Goal: Task Accomplishment & Management: Use online tool/utility

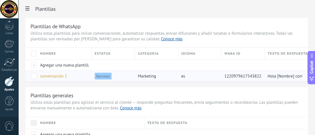
click at [63, 76] on span "conversación 1" at bounding box center [53, 76] width 27 height 5
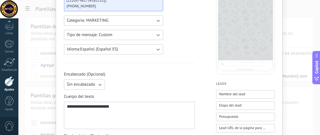
scroll to position [57, 0]
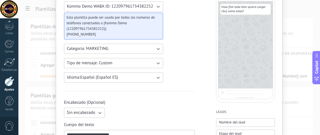
click at [247, 41] on div "Hola [hol todo bien quiero cargar cbu] como estas?" at bounding box center [245, 45] width 59 height 116
click at [246, 14] on span "Hola [hol todo bien quiero cargar cbu] como estas?" at bounding box center [245, 9] width 48 height 8
drag, startPoint x: 246, startPoint y: 14, endPoint x: 246, endPoint y: 17, distance: 3.4
click at [246, 14] on span "Hola [hol todo bien quiero cargar cbu] como estas?" at bounding box center [245, 9] width 48 height 8
click at [243, 15] on div "Hola [hol todo bien quiero cargar cbu] como estas?" at bounding box center [245, 9] width 50 height 11
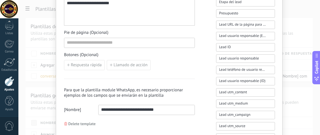
scroll to position [198, 0]
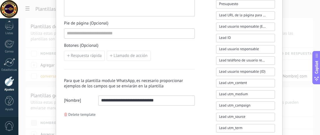
click at [106, 97] on input "**********" at bounding box center [146, 100] width 96 height 9
type input "**********"
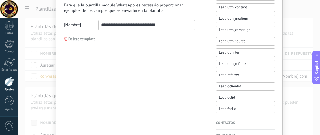
scroll to position [283, 0]
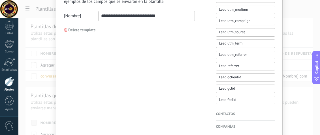
drag, startPoint x: 150, startPoint y: 18, endPoint x: 98, endPoint y: 20, distance: 52.3
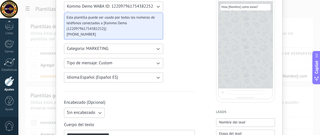
scroll to position [198, 0]
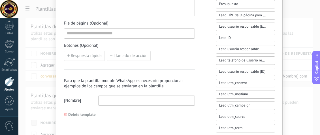
click at [140, 97] on input at bounding box center [146, 100] width 96 height 9
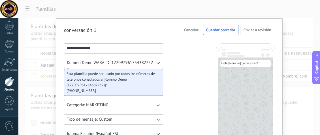
scroll to position [141, 0]
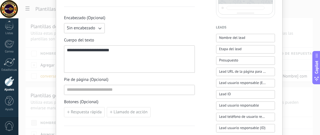
click at [147, 95] on div "**********" at bounding box center [129, 88] width 131 height 147
click at [138, 89] on input at bounding box center [129, 89] width 130 height 9
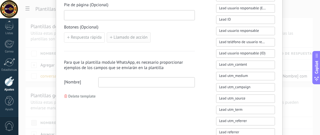
scroll to position [255, 0]
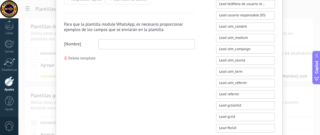
click at [123, 44] on input at bounding box center [146, 44] width 96 height 9
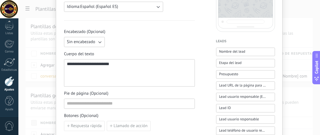
scroll to position [226, 0]
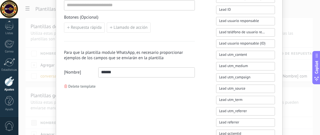
type input "******"
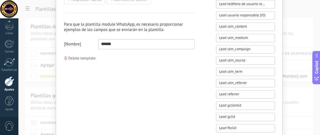
scroll to position [319, 0]
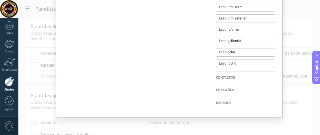
click at [11, 80] on div at bounding box center [10, 82] width 10 height 10
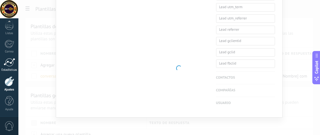
click at [17, 62] on link "Estadísticas" at bounding box center [9, 65] width 18 height 14
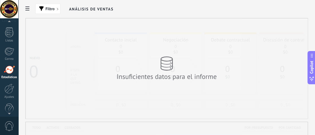
click at [16, 23] on div at bounding box center [9, 22] width 18 height 8
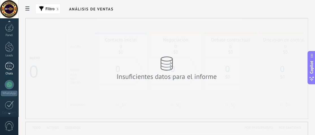
click at [5, 66] on div "1" at bounding box center [9, 66] width 9 height 8
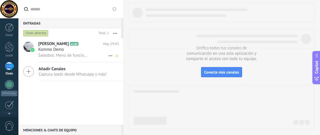
click at [70, 45] on span "A100" at bounding box center [74, 44] width 8 height 4
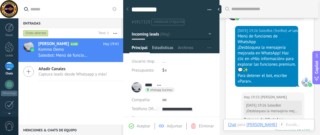
click at [160, 48] on span "Estadísticas" at bounding box center [162, 49] width 21 height 8
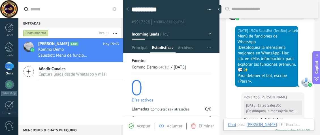
click at [185, 43] on div at bounding box center [171, 24] width 96 height 57
click at [183, 45] on span "Archivos" at bounding box center [185, 49] width 15 height 8
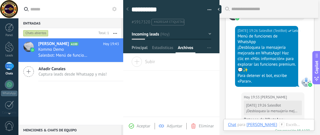
click at [139, 49] on span "Principal" at bounding box center [140, 49] width 16 height 8
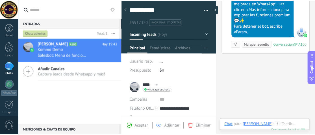
scroll to position [684, 0]
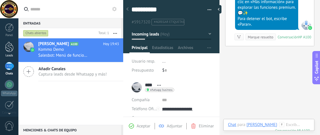
click at [3, 56] on div "Leads" at bounding box center [9, 56] width 16 height 4
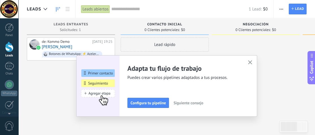
click at [250, 60] on button "button" at bounding box center [250, 63] width 7 height 8
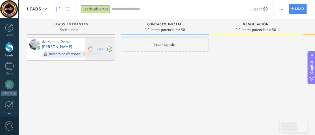
click at [111, 47] on icon at bounding box center [109, 49] width 5 height 5
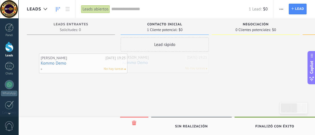
drag, startPoint x: 187, startPoint y: 65, endPoint x: 105, endPoint y: 66, distance: 81.7
drag, startPoint x: 133, startPoint y: 66, endPoint x: 42, endPoint y: 48, distance: 93.3
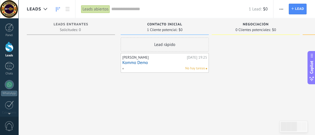
click at [174, 67] on div "No hay tareas" at bounding box center [163, 68] width 83 height 5
click at [160, 48] on div "Lead rápido" at bounding box center [165, 45] width 88 height 14
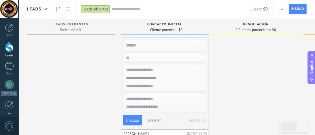
click at [296, 87] on div at bounding box center [256, 94] width 88 height 112
click at [281, 29] on div "0 Clientes potenciales: $0" at bounding box center [256, 29] width 83 height 5
click at [265, 29] on span "0 Clientes potenciales:" at bounding box center [253, 29] width 35 height 3
click at [61, 8] on link at bounding box center [58, 9] width 10 height 11
click at [68, 8] on icon at bounding box center [68, 9] width 4 height 4
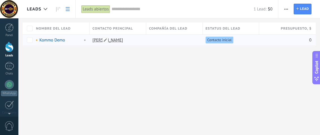
click at [99, 42] on link "[PERSON_NAME]" at bounding box center [107, 40] width 31 height 5
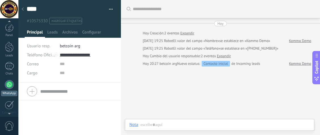
click at [14, 81] on link "WhatsApp" at bounding box center [9, 88] width 18 height 16
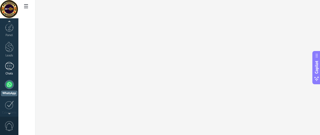
click at [10, 71] on link "1 Chats" at bounding box center [9, 69] width 18 height 14
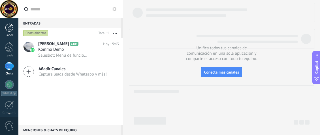
click at [13, 33] on link "Panel" at bounding box center [9, 30] width 18 height 14
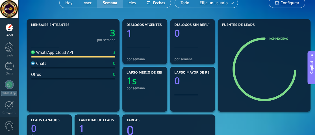
scroll to position [23, 0]
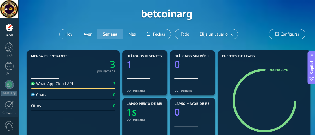
click at [104, 88] on div at bounding box center [73, 88] width 84 height 1
click at [8, 68] on div "1" at bounding box center [9, 66] width 9 height 8
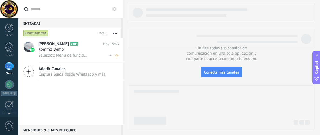
click at [80, 45] on icon at bounding box center [83, 44] width 6 height 6
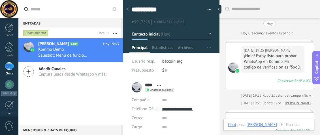
scroll to position [628, 0]
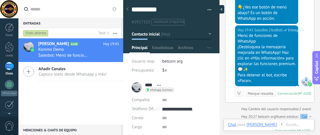
click at [221, 7] on div at bounding box center [219, 9] width 8 height 8
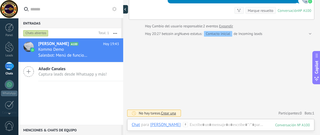
type textarea "**********"
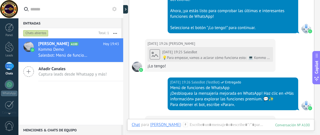
scroll to position [368, 0]
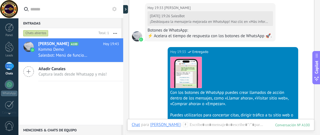
click at [137, 41] on div at bounding box center [137, 36] width 10 height 10
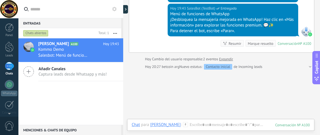
scroll to position [537, 0]
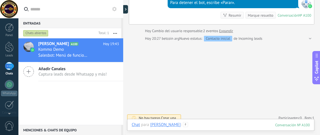
click at [176, 124] on div at bounding box center [221, 130] width 178 height 17
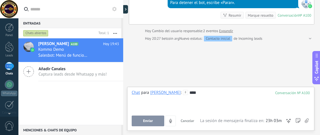
click at [153, 124] on button "Enviar" at bounding box center [148, 121] width 33 height 11
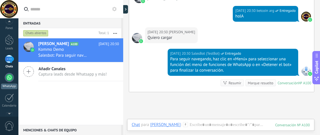
scroll to position [0, 0]
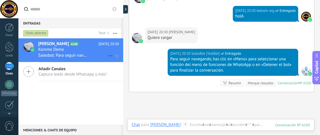
click at [109, 55] on icon at bounding box center [110, 56] width 7 height 7
click at [114, 34] on div at bounding box center [160, 67] width 320 height 135
click at [115, 33] on button "button" at bounding box center [115, 33] width 12 height 10
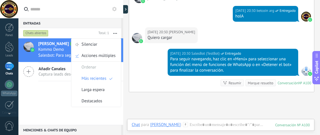
click at [115, 33] on button "button" at bounding box center [115, 33] width 12 height 10
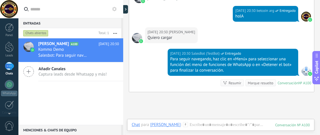
click at [117, 10] on button at bounding box center [114, 9] width 7 height 7
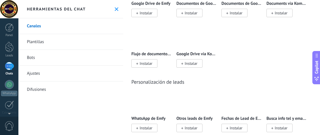
scroll to position [2291, 0]
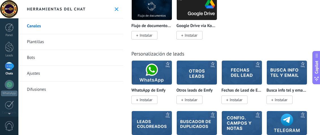
click at [33, 42] on link "Plantillas" at bounding box center [70, 42] width 105 height 16
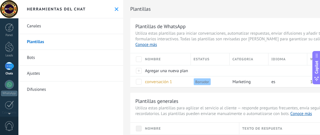
click at [44, 58] on link "Bots" at bounding box center [70, 58] width 105 height 16
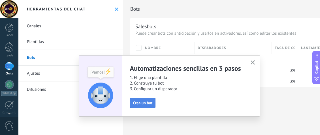
click at [148, 104] on span "Crea un bot" at bounding box center [143, 103] width 20 height 4
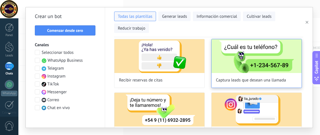
scroll to position [85, 0]
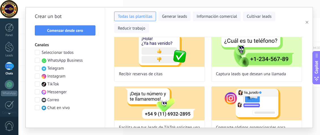
click at [66, 60] on span "WhatsApp Business" at bounding box center [65, 61] width 35 height 6
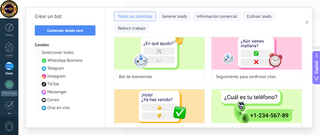
scroll to position [0, 0]
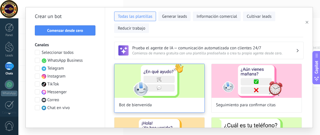
click at [199, 85] on img at bounding box center [159, 81] width 90 height 34
type input "**********"
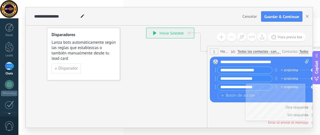
click at [262, 72] on input "**********" at bounding box center [244, 70] width 55 height 7
type input "*"
type input "**********"
click at [256, 76] on input "**********" at bounding box center [244, 79] width 55 height 7
type input "*"
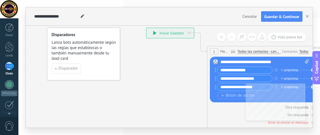
type input "**********"
click at [244, 88] on input "**********" at bounding box center [244, 87] width 55 height 7
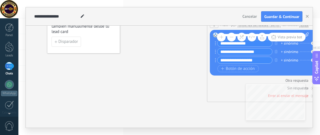
click at [262, 60] on input "**********" at bounding box center [244, 60] width 55 height 7
type input "*"
type input "**********"
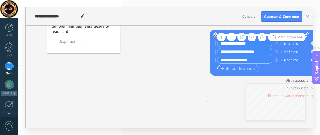
click at [233, 68] on span "Botón de acción" at bounding box center [238, 69] width 34 height 5
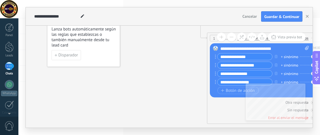
type input "**********"
click at [221, 64] on input "**********" at bounding box center [244, 65] width 55 height 7
type input "**********"
click at [220, 81] on input "**********" at bounding box center [244, 82] width 55 height 7
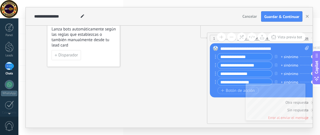
click at [221, 83] on input "**********" at bounding box center [244, 82] width 55 height 7
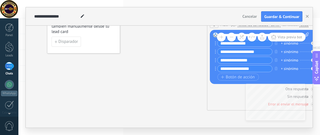
type input "**********"
drag, startPoint x: 130, startPoint y: 129, endPoint x: 149, endPoint y: 129, distance: 18.9
click at [149, 129] on div "**********" at bounding box center [168, 67] width 301 height 135
drag, startPoint x: 173, startPoint y: 129, endPoint x: 180, endPoint y: 126, distance: 7.6
click at [175, 128] on div "**********" at bounding box center [168, 67] width 301 height 135
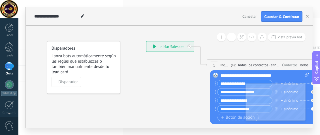
click at [230, 36] on button at bounding box center [231, 37] width 9 height 9
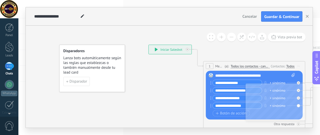
click at [230, 36] on button at bounding box center [231, 37] width 9 height 9
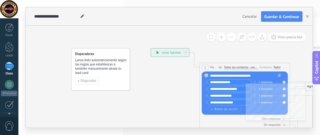
click at [230, 36] on button at bounding box center [231, 37] width 9 height 9
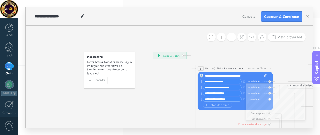
click at [230, 36] on button at bounding box center [231, 37] width 9 height 9
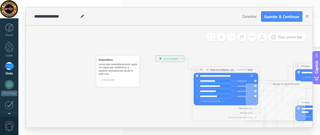
click at [230, 36] on button at bounding box center [231, 37] width 9 height 9
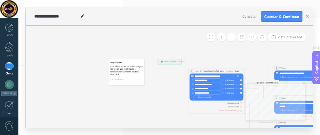
click at [230, 36] on button at bounding box center [231, 37] width 9 height 9
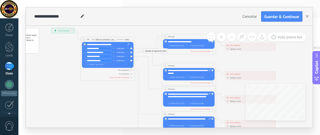
drag, startPoint x: 237, startPoint y: 51, endPoint x: 130, endPoint y: 19, distance: 111.2
click at [130, 19] on div "**********" at bounding box center [169, 67] width 286 height 121
click at [182, 41] on div "**********" at bounding box center [189, 42] width 43 height 3
click at [175, 45] on span "Botón de acción" at bounding box center [176, 46] width 16 height 2
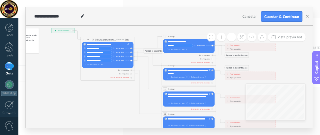
type input "*******"
click at [170, 50] on span "Botón de acción" at bounding box center [176, 50] width 16 height 2
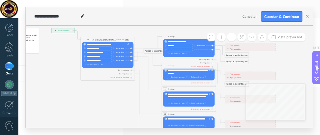
type input "*"
type input "*******"
click at [169, 55] on span "Botón de acción" at bounding box center [176, 54] width 16 height 2
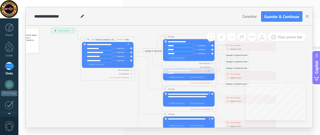
type input "********"
click at [175, 58] on span "Botón de acción" at bounding box center [176, 58] width 16 height 2
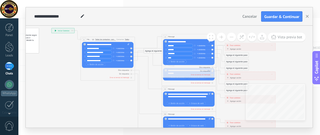
type input "****"
click at [173, 62] on span "Botón de acción" at bounding box center [176, 62] width 16 height 2
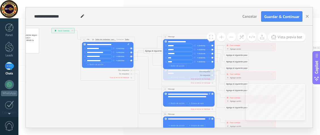
type input "*****"
click at [109, 96] on icon at bounding box center [195, 97] width 422 height 273
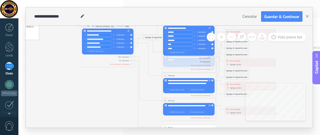
click at [155, 13] on div "**********" at bounding box center [136, 16] width 207 height 18
click at [118, 92] on icon at bounding box center [195, 83] width 422 height 273
click at [223, 36] on button at bounding box center [221, 37] width 9 height 9
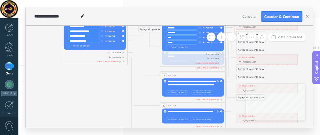
click at [231, 38] on button at bounding box center [231, 37] width 9 height 9
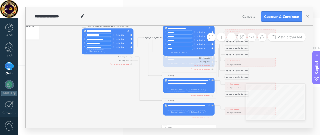
click at [231, 38] on button at bounding box center [231, 37] width 9 height 9
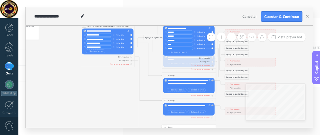
click at [231, 38] on button at bounding box center [231, 37] width 9 height 9
click at [167, 63] on div "Otra respuesta Sin respuesta Error al enviar el mensaje" at bounding box center [188, 61] width 51 height 11
click at [169, 59] on div "Otra respuesta Sin respuesta Error al enviar el mensaje" at bounding box center [188, 61] width 51 height 11
click at [211, 37] on span at bounding box center [211, 37] width 4 height 4
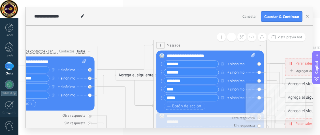
click at [195, 42] on div "3 Message ******* (a): Todos los contactos - canales seleccionados Todos los co…" at bounding box center [210, 45] width 113 height 10
click at [224, 51] on div "Reemplazar Quitar Convertir a mensaje de voz Arrastre la imagen aquí para adjun…" at bounding box center [209, 82] width 107 height 63
click at [211, 56] on div "**********" at bounding box center [211, 56] width 89 height 6
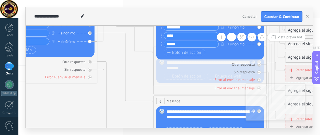
drag, startPoint x: 156, startPoint y: 133, endPoint x: 184, endPoint y: 130, distance: 27.6
click at [184, 130] on div "**********" at bounding box center [168, 67] width 301 height 135
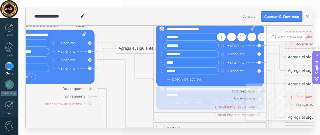
click at [234, 38] on button at bounding box center [231, 37] width 9 height 9
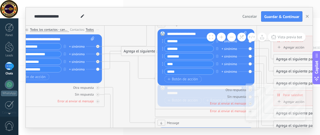
click at [234, 38] on button at bounding box center [231, 37] width 9 height 9
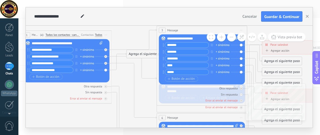
click at [234, 38] on button at bounding box center [231, 37] width 9 height 9
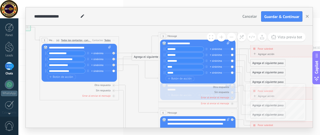
click at [234, 38] on button at bounding box center [231, 37] width 9 height 9
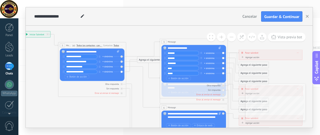
click at [243, 53] on div "**********" at bounding box center [270, 53] width 63 height 6
click at [242, 50] on div "**********" at bounding box center [270, 53] width 63 height 6
click at [242, 53] on icon at bounding box center [242, 53] width 1 height 2
click at [253, 52] on span "Parar salesbot" at bounding box center [251, 52] width 13 height 3
click at [174, 87] on div "Otra respuesta" at bounding box center [193, 85] width 64 height 3
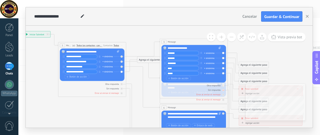
click at [166, 90] on div "Sin respuesta" at bounding box center [193, 90] width 64 height 3
click at [163, 92] on div "Otra respuesta Sin respuesta Error al enviar el mensaje" at bounding box center [193, 90] width 64 height 14
click at [166, 95] on div "Error al enviar el mensaje" at bounding box center [193, 94] width 64 height 3
click at [154, 67] on icon at bounding box center [201, 111] width 529 height 328
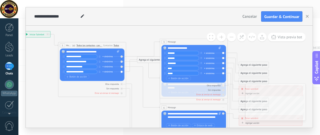
click at [158, 94] on icon at bounding box center [201, 111] width 529 height 328
drag, startPoint x: 213, startPoint y: 48, endPoint x: 192, endPoint y: 28, distance: 29.0
click at [21, 31] on div "**********" at bounding box center [21, 31] width 0 height 0
click at [192, 48] on div "**********" at bounding box center [193, 48] width 53 height 3
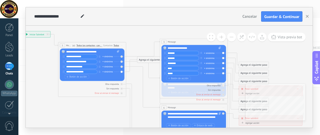
click at [162, 40] on div "3" at bounding box center [163, 42] width 5 height 4
click at [172, 42] on span "Message" at bounding box center [171, 41] width 8 height 3
click at [241, 38] on icon at bounding box center [241, 37] width 5 height 5
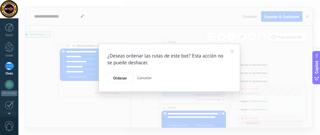
click at [232, 52] on span at bounding box center [232, 52] width 4 height 4
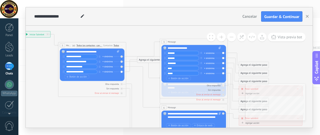
click at [261, 49] on icon at bounding box center [201, 111] width 529 height 328
click at [279, 40] on button "Vista previa bot" at bounding box center [287, 37] width 38 height 9
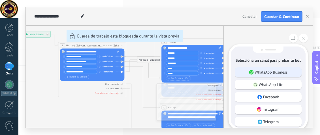
click at [271, 75] on p "WhatsApp Business" at bounding box center [271, 72] width 33 height 5
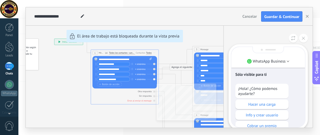
scroll to position [-29, 0]
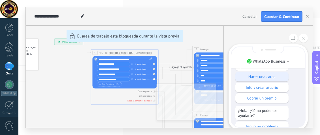
click at [271, 76] on p "Hacer una carga" at bounding box center [262, 76] width 48 height 5
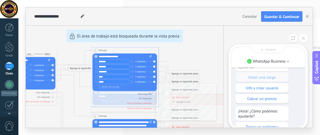
scroll to position [-110, 0]
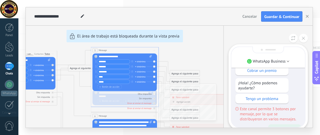
click at [154, 81] on div "**********" at bounding box center [169, 67] width 286 height 121
click at [95, 57] on div "**********" at bounding box center [169, 67] width 286 height 121
click at [300, 40] on button at bounding box center [303, 38] width 9 height 9
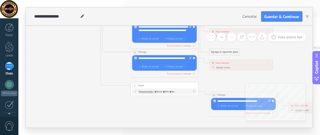
click at [175, 105] on icon at bounding box center [172, 23] width 529 height 328
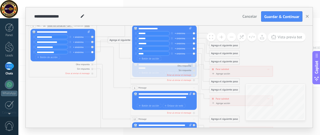
click at [77, 42] on div "+ sinónimo" at bounding box center [78, 41] width 10 height 3
click at [107, 60] on icon at bounding box center [172, 91] width 529 height 328
click at [102, 42] on icon at bounding box center [114, 50] width 34 height 17
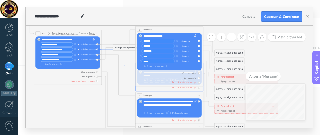
click at [131, 65] on icon at bounding box center [119, 57] width 34 height 17
click at [169, 78] on div "Sin respuesta" at bounding box center [169, 78] width 64 height 3
click at [199, 78] on div "Sin respuesta" at bounding box center [169, 78] width 64 height 3
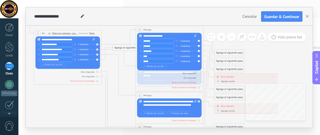
click at [199, 74] on div "Otra respuesta" at bounding box center [169, 73] width 64 height 3
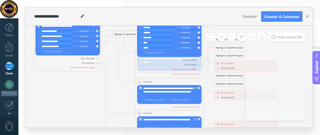
click at [155, 65] on div "Sin respuesta" at bounding box center [169, 64] width 64 height 3
click at [149, 66] on div "Otra respuesta Sin respuesta Error al enviar el mensaje" at bounding box center [169, 64] width 64 height 14
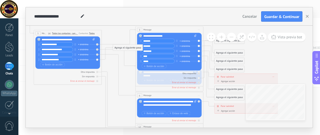
click at [121, 48] on div "Agrega el siguiente paso" at bounding box center [128, 48] width 30 height 6
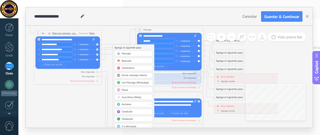
click at [71, 101] on icon at bounding box center [176, 105] width 529 height 342
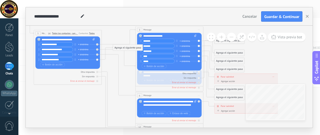
click at [111, 31] on icon at bounding box center [176, 105] width 529 height 342
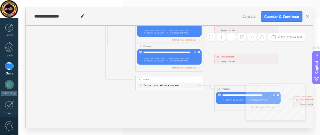
drag, startPoint x: 97, startPoint y: 85, endPoint x: 81, endPoint y: 79, distance: 16.9
click at [81, 79] on icon at bounding box center [176, 25] width 529 height 342
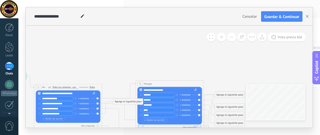
click at [212, 36] on span at bounding box center [211, 37] width 4 height 4
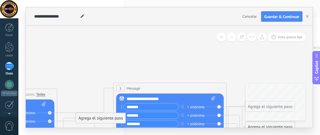
click at [230, 37] on button at bounding box center [231, 37] width 9 height 9
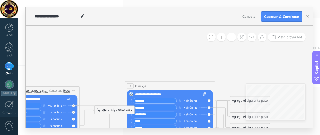
click at [230, 37] on button at bounding box center [231, 37] width 9 height 9
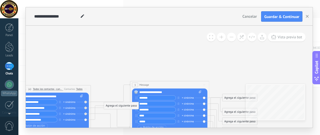
click at [230, 37] on button at bounding box center [231, 37] width 9 height 9
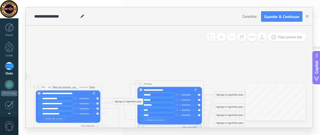
click at [230, 37] on button at bounding box center [231, 37] width 9 height 9
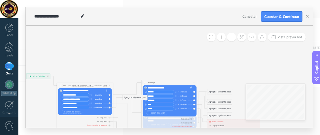
click at [230, 37] on button at bounding box center [231, 37] width 9 height 9
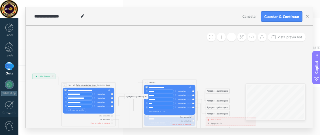
click at [230, 37] on button at bounding box center [231, 37] width 9 height 9
click at [242, 37] on use at bounding box center [242, 37] width 4 height 4
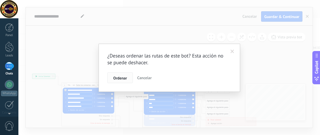
click at [120, 76] on span "Ordenar" at bounding box center [120, 78] width 14 height 4
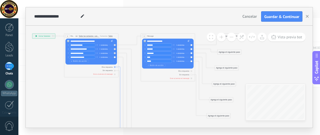
drag, startPoint x: 119, startPoint y: 76, endPoint x: 83, endPoint y: 102, distance: 43.9
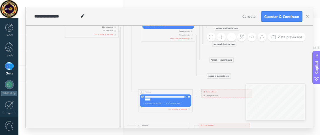
drag, startPoint x: 160, startPoint y: 101, endPoint x: 144, endPoint y: 95, distance: 17.1
click at [144, 95] on div "Reemplazar Quitar Convertir a mensaje de voz Arrastre la imagen aquí para adjun…" at bounding box center [164, 101] width 51 height 12
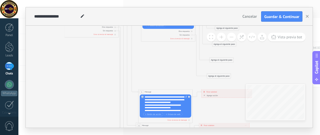
click at [152, 115] on span "Botón de acción" at bounding box center [153, 115] width 16 height 2
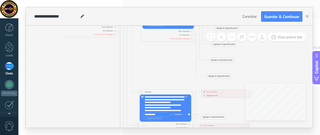
type input "**********"
click at [154, 119] on span "Botón de acción" at bounding box center [153, 119] width 16 height 2
click at [68, 74] on icon at bounding box center [169, 101] width 409 height 351
click at [133, 105] on icon at bounding box center [169, 101] width 409 height 351
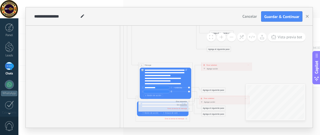
click at [170, 93] on button "button" at bounding box center [171, 91] width 3 height 3
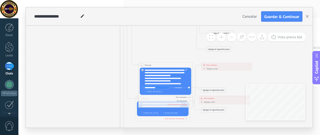
click at [204, 78] on icon at bounding box center [169, 74] width 409 height 351
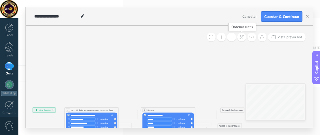
click at [244, 37] on button at bounding box center [241, 37] width 9 height 9
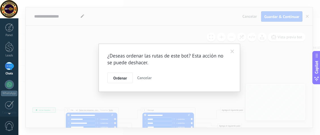
click at [117, 83] on div "¿Deseas ordenar las rutas de este bot? Esta acción no se puede deshacer. Ordena…" at bounding box center [168, 68] width 141 height 48
click at [117, 81] on button "Ordenar" at bounding box center [119, 78] width 25 height 11
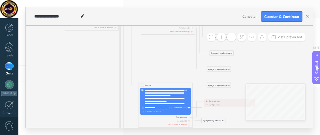
click at [152, 90] on div "**********" at bounding box center [166, 97] width 43 height 16
click at [153, 90] on div "**********" at bounding box center [166, 97] width 43 height 16
click at [152, 90] on div "**********" at bounding box center [166, 97] width 43 height 16
click at [145, 61] on icon at bounding box center [169, 111] width 409 height 384
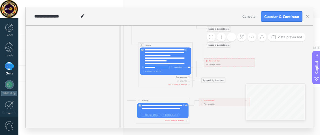
click at [167, 111] on div "**********" at bounding box center [163, 109] width 43 height 8
drag, startPoint x: 167, startPoint y: 111, endPoint x: 178, endPoint y: 111, distance: 10.5
click at [178, 111] on div "**********" at bounding box center [163, 109] width 43 height 8
drag, startPoint x: 167, startPoint y: 112, endPoint x: 168, endPoint y: 108, distance: 4.8
click at [168, 108] on div "**********" at bounding box center [163, 109] width 43 height 8
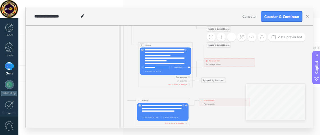
click at [203, 114] on icon at bounding box center [169, 71] width 409 height 384
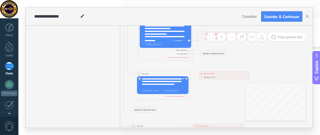
click at [155, 109] on div "Agrega el siguiente paso" at bounding box center [145, 110] width 24 height 5
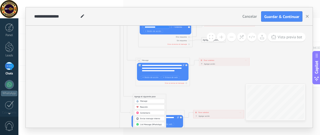
click at [151, 102] on div "Mensaje" at bounding box center [151, 101] width 23 height 3
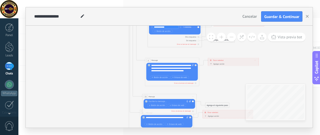
click at [174, 101] on div at bounding box center [168, 102] width 40 height 3
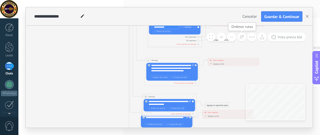
click at [240, 36] on icon at bounding box center [241, 37] width 5 height 5
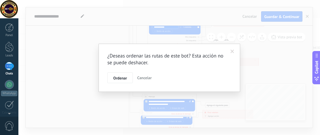
click at [115, 76] on span "Ordenar" at bounding box center [120, 78] width 14 height 4
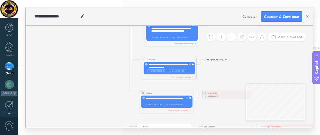
click at [152, 72] on button "Botón de acción" at bounding box center [157, 71] width 20 height 3
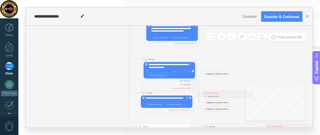
click at [149, 76] on span "Botón de acción" at bounding box center [157, 75] width 16 height 2
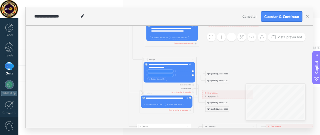
click at [193, 75] on div "Reemplazar Quitar Convertir a mensaje de voz Arrastre la imagen aquí para adjun…" at bounding box center [168, 72] width 51 height 21
click at [174, 75] on button "button" at bounding box center [175, 75] width 3 height 3
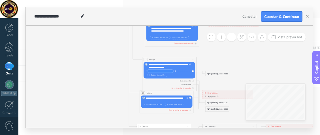
click at [174, 72] on button "button" at bounding box center [175, 71] width 3 height 3
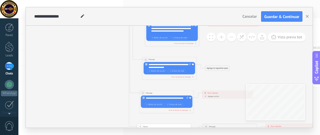
click at [221, 69] on div "Agrega el siguiente paso" at bounding box center [217, 68] width 24 height 5
click at [230, 84] on div "Comentario" at bounding box center [223, 85] width 23 height 3
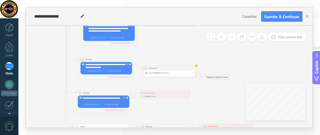
click at [143, 97] on div "Agregar acción" at bounding box center [148, 97] width 15 height 2
click at [143, 97] on button "Conversación marcada como cerrada" at bounding box center [156, 96] width 34 height 5
click at [177, 110] on icon at bounding box center [115, 5] width 409 height 414
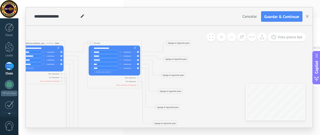
click at [174, 43] on div "Agrega el siguiente paso" at bounding box center [179, 43] width 24 height 5
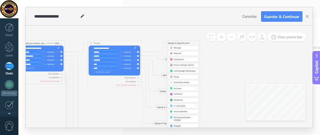
click at [195, 88] on div "Acciones" at bounding box center [185, 89] width 23 height 3
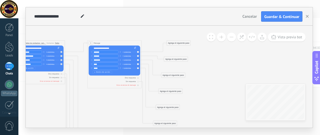
click at [183, 44] on div "Agrega el siguiente paso" at bounding box center [179, 43] width 24 height 5
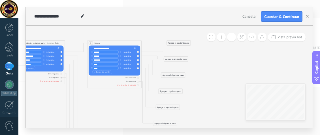
click at [167, 45] on div "Agrega el siguiente paso" at bounding box center [179, 43] width 24 height 5
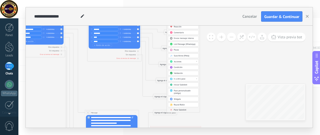
click at [186, 62] on div "Acciones" at bounding box center [185, 62] width 23 height 3
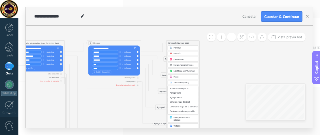
click at [182, 72] on span "List Message (WhatsApp)" at bounding box center [183, 71] width 21 height 3
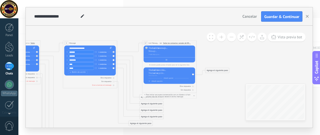
click at [162, 61] on div at bounding box center [168, 60] width 51 height 4
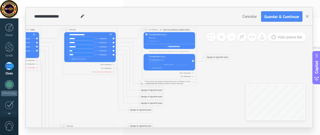
click at [193, 82] on button "button" at bounding box center [193, 82] width 1 height 2
click at [149, 29] on span "List Message (WhatsApp)" at bounding box center [153, 30] width 10 height 3
click at [146, 29] on div "17" at bounding box center [145, 29] width 4 height 3
drag, startPoint x: 146, startPoint y: 29, endPoint x: 284, endPoint y: 72, distance: 144.7
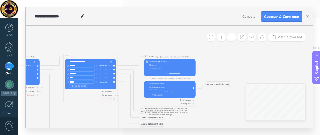
click at [193, 100] on div at bounding box center [193, 101] width 2 height 2
click at [193, 101] on div at bounding box center [193, 101] width 2 height 2
click at [194, 104] on div "Sin respuesta" at bounding box center [169, 104] width 51 height 3
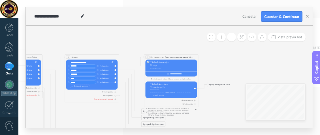
drag, startPoint x: 173, startPoint y: 87, endPoint x: 208, endPoint y: 97, distance: 36.7
click at [174, 57] on span "Todos los contactos: canales de WhatsApp seleccionados" at bounding box center [179, 58] width 28 height 2
click at [174, 57] on button "Todos los contactos: canales de WhatsApp seleccionados" at bounding box center [183, 57] width 41 height 5
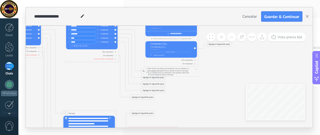
click at [196, 70] on icon "button" at bounding box center [195, 69] width 1 height 1
click at [194, 49] on div "Añadir opción Añadir sección" at bounding box center [170, 50] width 51 height 16
click at [193, 60] on div at bounding box center [194, 61] width 2 height 2
click at [194, 59] on div "Otra respuesta" at bounding box center [170, 60] width 51 height 3
click at [194, 63] on div "Sin respuesta" at bounding box center [170, 64] width 51 height 3
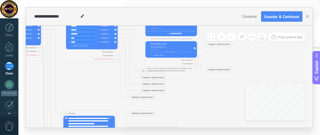
click at [194, 63] on div "Sin respuesta" at bounding box center [170, 64] width 51 height 3
click at [195, 48] on div "Añadir opción Añadir sección" at bounding box center [170, 50] width 51 height 16
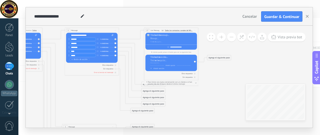
click at [149, 51] on div "El cliente puede pulsar el botón para ver la siguiente lista Añadir opción Añad…" at bounding box center [170, 52] width 51 height 38
click at [115, 39] on icon at bounding box center [115, 39] width 1 height 1
click at [115, 43] on div "Reemplazar Quitar Convertir a mensaje de voz Arrastre la imagen aquí para adjun…" at bounding box center [91, 48] width 51 height 30
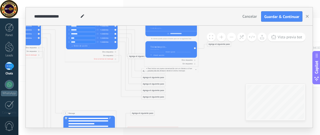
click at [166, 46] on div at bounding box center [170, 44] width 40 height 3
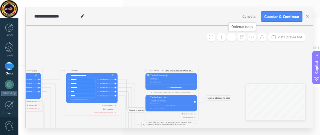
click at [240, 38] on icon at bounding box center [241, 37] width 5 height 5
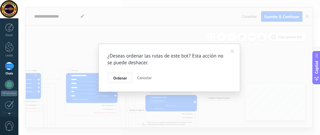
click at [109, 77] on button "Ordenar" at bounding box center [119, 78] width 25 height 11
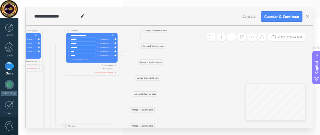
click at [149, 29] on div "Agrega el siguiente paso" at bounding box center [156, 30] width 24 height 5
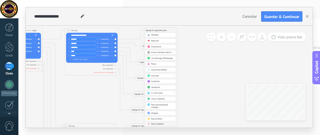
click at [175, 92] on div "Ir a otro paso" at bounding box center [160, 93] width 31 height 5
click at [202, 90] on icon at bounding box center [93, 121] width 409 height 450
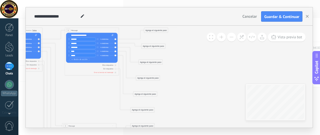
click at [163, 28] on div "Agrega el siguiente paso" at bounding box center [156, 30] width 24 height 5
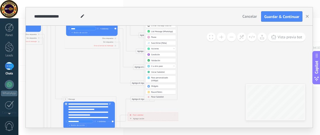
click at [156, 96] on span "Parar Salesbot" at bounding box center [157, 97] width 12 height 3
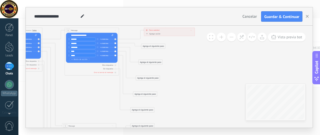
click at [148, 35] on div "Agregar acción" at bounding box center [152, 34] width 15 height 2
click at [148, 35] on button "Conversación marcada como cerrada" at bounding box center [161, 34] width 34 height 5
click at [153, 46] on div "Agrega el siguiente paso" at bounding box center [153, 46] width 24 height 5
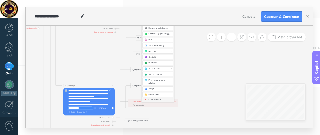
click at [156, 99] on span "Parar Salesbot" at bounding box center [154, 100] width 12 height 3
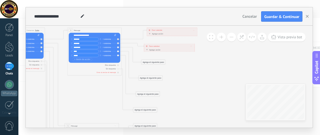
click at [151, 60] on div "Agrega el siguiente paso" at bounding box center [153, 62] width 24 height 5
click at [151, 78] on div "Agrega el siguiente paso" at bounding box center [151, 78] width 24 height 5
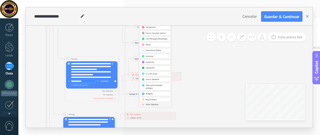
click at [152, 92] on body ".abccls-1,.abccls-2{fill-rule:evenodd}.abccls-2{fill:#fff} .abfcls-1{fill:none}…" at bounding box center [160, 67] width 320 height 135
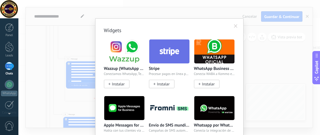
click at [235, 25] on span at bounding box center [236, 26] width 4 height 4
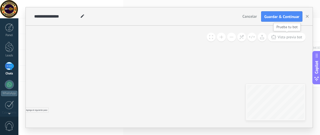
click at [290, 36] on span "Vista previa bot" at bounding box center [289, 37] width 25 height 5
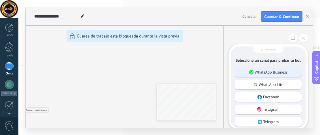
click at [283, 76] on div "WhatsApp Business" at bounding box center [267, 73] width 67 height 10
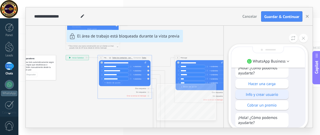
scroll to position [-57, 0]
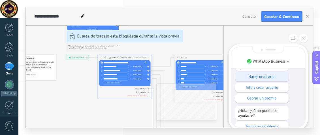
click at [276, 74] on p "Hacer una carga" at bounding box center [262, 76] width 48 height 5
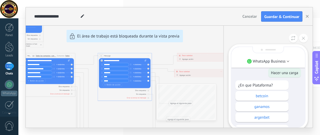
scroll to position [-25, 0]
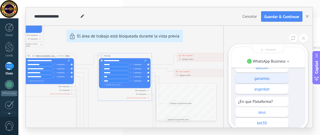
click at [273, 80] on p "ganamos" at bounding box center [262, 78] width 48 height 5
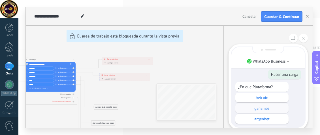
scroll to position [-196, 0]
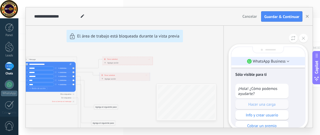
click at [285, 62] on p "WhatsApp Business" at bounding box center [269, 61] width 33 height 5
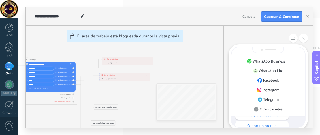
click at [294, 49] on div "WhatsApp Business WhatsApp Lite Facebook Instagram Telegram Otros canales" at bounding box center [268, 81] width 74 height 69
click at [306, 38] on button at bounding box center [303, 38] width 9 height 9
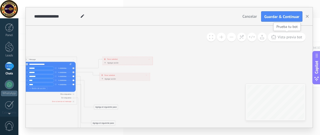
click at [281, 36] on span "Vista previa bot" at bounding box center [289, 37] width 25 height 5
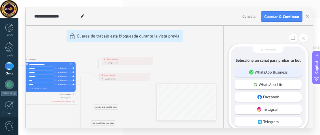
click at [276, 72] on p "WhatsApp Business" at bounding box center [271, 72] width 33 height 5
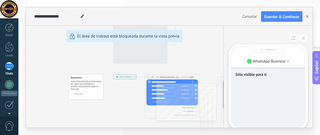
click at [266, 83] on div "Sólo visible para ti" at bounding box center [268, 87] width 74 height 80
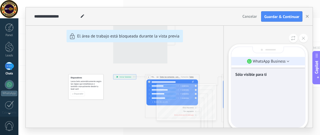
click at [288, 60] on li "WhatsApp Business" at bounding box center [268, 61] width 74 height 8
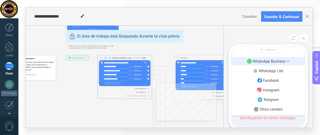
click at [275, 61] on p "WhatsApp Business" at bounding box center [269, 61] width 33 height 5
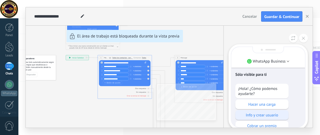
scroll to position [-29, 0]
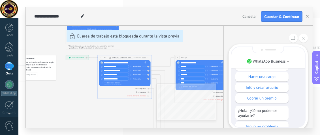
click at [260, 77] on p "Hacer una carga" at bounding box center [262, 76] width 48 height 5
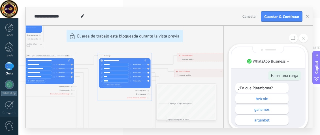
scroll to position [-28, 0]
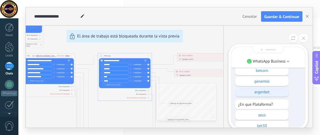
click at [277, 94] on p "argenbet" at bounding box center [262, 92] width 48 height 5
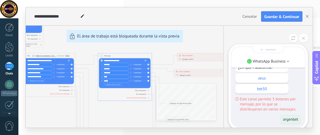
scroll to position [0, 0]
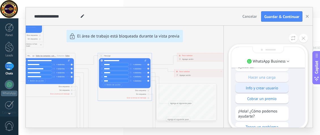
click at [257, 91] on div "Info y crear usuario" at bounding box center [261, 88] width 53 height 10
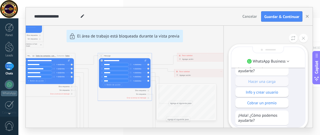
scroll to position [-192, 0]
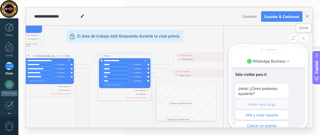
click at [301, 41] on button at bounding box center [303, 38] width 9 height 9
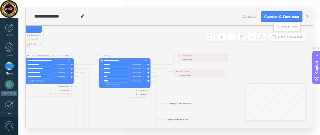
click at [288, 38] on span "Vista previa bot" at bounding box center [289, 37] width 25 height 5
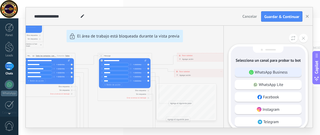
click at [268, 71] on p "WhatsApp Business" at bounding box center [271, 72] width 33 height 5
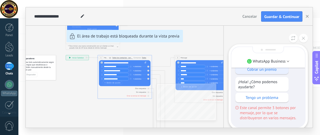
scroll to position [-57, 0]
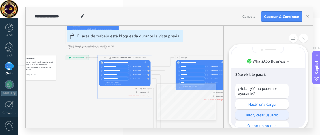
click at [261, 114] on p "Info y crear usuario" at bounding box center [262, 115] width 48 height 5
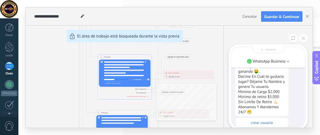
scroll to position [0, 0]
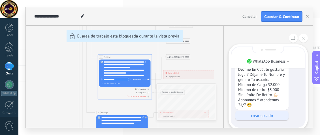
click at [260, 118] on p "crear usuario" at bounding box center [262, 115] width 48 height 5
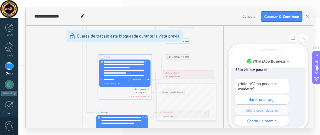
scroll to position [-194, 0]
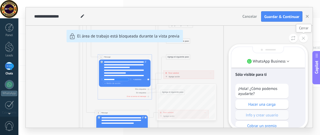
click at [299, 39] on button at bounding box center [303, 38] width 9 height 9
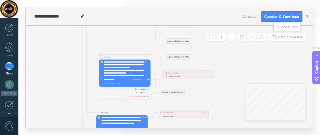
click at [279, 39] on span "Vista previa bot" at bounding box center [289, 37] width 25 height 5
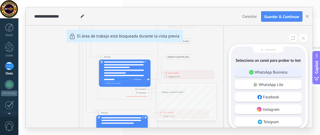
click at [266, 72] on p "WhatsApp Business" at bounding box center [271, 72] width 33 height 5
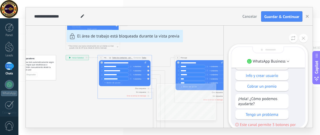
scroll to position [-28, 0]
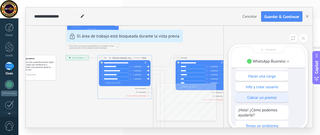
click at [276, 94] on div "Cobrar un premio" at bounding box center [261, 98] width 53 height 10
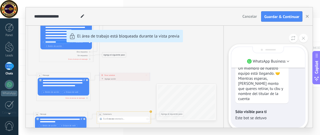
click at [195, 70] on div "**********" at bounding box center [169, 67] width 286 height 121
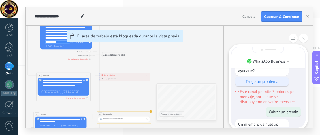
scroll to position [-57, 0]
click at [293, 37] on icon at bounding box center [293, 38] width 4 height 5
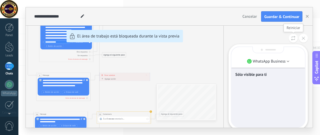
scroll to position [0, 0]
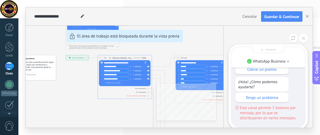
click at [217, 56] on div "**********" at bounding box center [169, 67] width 286 height 121
click at [102, 107] on div "**********" at bounding box center [169, 67] width 286 height 121
click at [229, 32] on div "WhatsApp Business Sólo visible para ti ¡Hola! ¿Cómo podemos ayudarte? Hacer una…" at bounding box center [267, 77] width 89 height 102
click at [307, 41] on button at bounding box center [303, 38] width 9 height 9
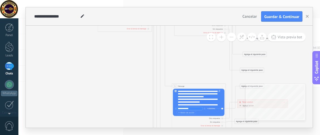
click at [178, 91] on div "**********" at bounding box center [199, 98] width 43 height 16
click at [205, 101] on div "**********" at bounding box center [199, 98] width 43 height 16
click at [206, 99] on div "**********" at bounding box center [199, 98] width 43 height 16
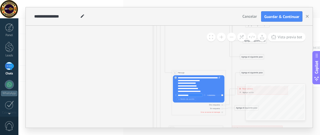
click at [240, 88] on icon at bounding box center [239, 89] width 1 height 2
click at [238, 89] on div "**********" at bounding box center [262, 89] width 50 height 5
click at [243, 92] on div "Agregar acción" at bounding box center [245, 93] width 15 height 2
click at [243, 92] on button "Conversación marcada como cerrada" at bounding box center [254, 92] width 34 height 5
click at [243, 88] on span "Parar salesbot" at bounding box center [247, 89] width 10 height 3
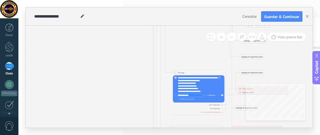
click at [284, 55] on icon at bounding box center [202, 68] width 409 height 450
click at [222, 105] on icon at bounding box center [222, 105] width 1 height 1
click at [258, 73] on div "Agrega el siguiente paso" at bounding box center [252, 73] width 24 height 5
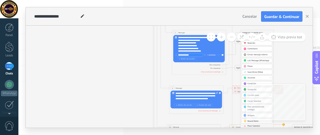
scroll to position [0, 0]
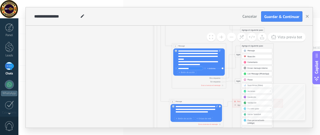
click at [255, 51] on div "Mensaje" at bounding box center [258, 51] width 23 height 3
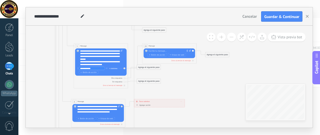
click at [160, 51] on div at bounding box center [168, 51] width 40 height 3
click at [150, 56] on span "Botón de acción" at bounding box center [157, 55] width 16 height 2
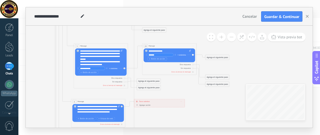
type input "*******"
click at [152, 59] on span "Botón de acción" at bounding box center [157, 59] width 16 height 2
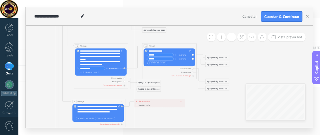
type input "*******"
click at [149, 63] on icon "button" at bounding box center [150, 62] width 2 height 1
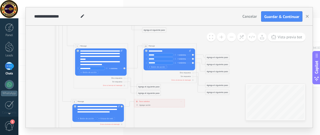
type input "********"
click at [149, 66] on icon "button" at bounding box center [150, 66] width 2 height 1
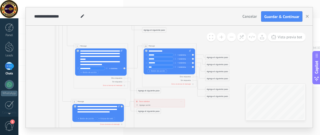
type input "****"
click at [163, 71] on span "Botón de acción" at bounding box center [157, 71] width 16 height 2
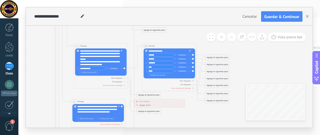
type input "*****"
click at [150, 81] on div "Otra respuesta" at bounding box center [168, 81] width 51 height 3
click at [226, 57] on div "Agrega el siguiente paso" at bounding box center [217, 57] width 24 height 5
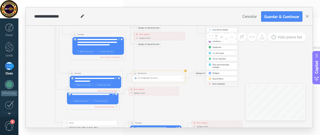
click at [217, 83] on span "Parar Salesbot" at bounding box center [218, 84] width 12 height 3
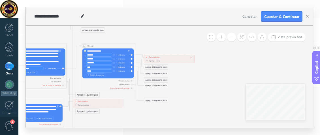
click at [152, 66] on div "Agrega el siguiente paso" at bounding box center [156, 67] width 24 height 5
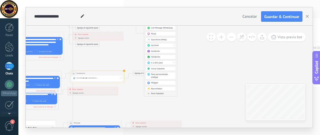
click at [155, 93] on span "Parar Salesbot" at bounding box center [157, 94] width 12 height 3
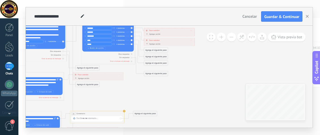
click at [151, 49] on div "Agrega el siguiente paso" at bounding box center [156, 50] width 24 height 5
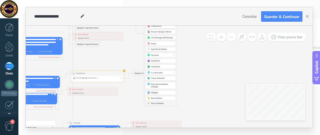
click at [153, 102] on span "Parar Salesbot" at bounding box center [157, 103] width 12 height 3
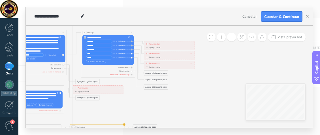
click at [153, 71] on div "Agrega el siguiente paso Mensaje Mensaje Mensaje Reacción Comentario Enviar men…" at bounding box center [156, 73] width 24 height 5
click at [152, 72] on div "Agrega el siguiente paso" at bounding box center [156, 73] width 24 height 5
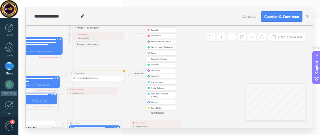
click at [153, 112] on span "Parar Salesbot" at bounding box center [157, 113] width 12 height 3
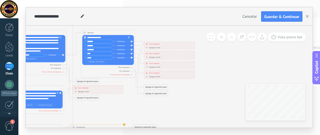
click at [151, 89] on div "Agrega el siguiente paso" at bounding box center [156, 87] width 24 height 5
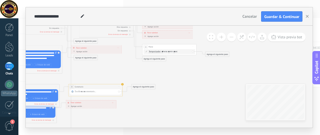
click at [151, 47] on span "Pausa" at bounding box center [150, 47] width 4 height 3
click at [154, 52] on span "Temporizador" at bounding box center [154, 52] width 12 height 2
click at [154, 52] on button "Temporizador" at bounding box center [164, 51] width 34 height 5
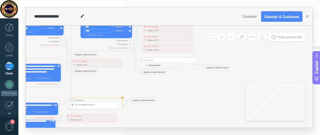
click at [168, 88] on icon at bounding box center [62, 6] width 450 height 461
click at [150, 75] on icon at bounding box center [62, 6] width 450 height 461
click at [150, 74] on div "Agrega el siguiente paso" at bounding box center [154, 72] width 24 height 5
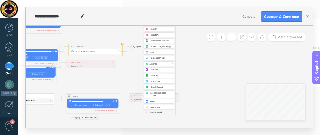
click at [150, 112] on div "Parar Salesbot" at bounding box center [160, 112] width 23 height 3
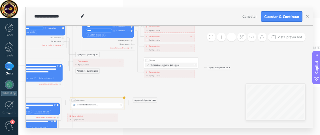
click at [147, 61] on span "33" at bounding box center [147, 60] width 2 height 2
click at [245, 37] on button at bounding box center [241, 37] width 9 height 9
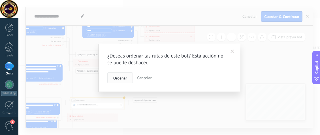
click at [118, 80] on span "Ordenar" at bounding box center [120, 78] width 14 height 4
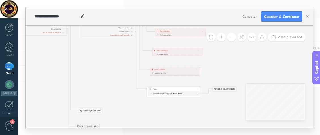
click at [178, 89] on div "33 Pausa ***** Iniciar vista previa aquí Cambiar nombre Duplicar [GEOGRAPHIC_DA…" at bounding box center [174, 89] width 54 height 5
click at [172, 94] on span ": * horas * min * sec" at bounding box center [173, 94] width 17 height 3
click at [157, 94] on span "Temporizador" at bounding box center [159, 94] width 12 height 2
click at [157, 94] on button "Temporizador" at bounding box center [169, 94] width 34 height 5
click at [180, 94] on span "Temporizador" at bounding box center [166, 94] width 33 height 3
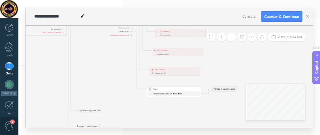
click at [149, 93] on span at bounding box center [150, 94] width 5 height 2
click at [153, 93] on span "Temporizador" at bounding box center [159, 94] width 12 height 2
click at [153, 93] on button "Temporizador" at bounding box center [169, 94] width 34 height 5
click at [154, 90] on span "Pausa" at bounding box center [155, 89] width 4 height 3
click at [152, 88] on div "33 Pausa ***** Iniciar vista previa aquí Cambiar nombre Duplicar [GEOGRAPHIC_DA…" at bounding box center [174, 89] width 54 height 5
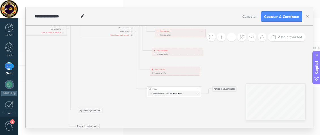
click at [149, 88] on span "33" at bounding box center [150, 89] width 2 height 2
click at [154, 88] on span "Pausa" at bounding box center [155, 89] width 4 height 3
click at [158, 87] on div "33 Pausa ***** Iniciar vista previa aquí Cambiar nombre Duplicar [GEOGRAPHIC_DA…" at bounding box center [174, 89] width 54 height 5
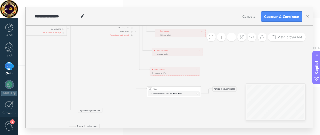
click at [158, 87] on div "33 Pausa ***** Iniciar vista previa aquí Cambiar nombre Duplicar [GEOGRAPHIC_DA…" at bounding box center [174, 89] width 54 height 5
click at [185, 94] on div "Temporizador Temporizador Temporizador Temporizador : * horas * min * sec : Lu …" at bounding box center [174, 94] width 42 height 3
click at [169, 91] on div "33 Pausa ***** Iniciar vista previa aquí Cambiar nombre Duplicar [GEOGRAPHIC_DA…" at bounding box center [174, 89] width 54 height 5
click at [168, 91] on div "33 Pausa ***** Iniciar vista previa aquí Cambiar nombre Duplicar [GEOGRAPHIC_DA…" at bounding box center [174, 89] width 54 height 5
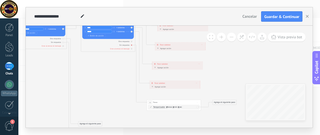
click at [130, 45] on div "Sin respuesta" at bounding box center [107, 45] width 51 height 3
click at [150, 112] on icon at bounding box center [151, 111] width 2 height 1
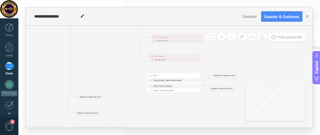
click at [148, 85] on span at bounding box center [150, 86] width 5 height 2
click at [152, 85] on span at bounding box center [150, 86] width 5 height 2
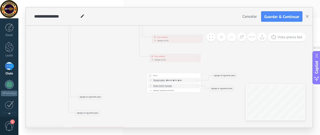
click at [154, 74] on div "33 Pausa ***** Iniciar vista previa aquí Cambiar nombre Duplicar [GEOGRAPHIC_DA…" at bounding box center [174, 75] width 54 height 5
click at [196, 75] on span "Iniciar vista previa aquí Cambiar nombre Duplicar [GEOGRAPHIC_DATA]" at bounding box center [197, 76] width 4 height 4
click at [199, 94] on icon at bounding box center [198, 93] width 1 height 2
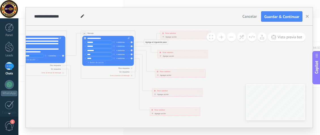
click at [222, 35] on button at bounding box center [221, 37] width 9 height 9
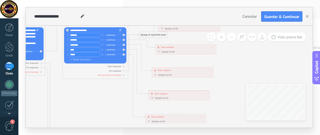
click at [222, 35] on button at bounding box center [221, 37] width 9 height 9
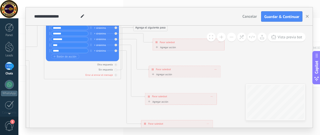
click at [232, 37] on button at bounding box center [231, 37] width 9 height 9
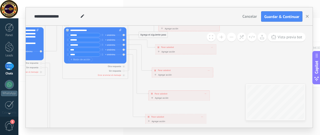
click at [232, 37] on button at bounding box center [231, 37] width 9 height 9
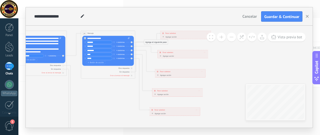
click at [232, 37] on button at bounding box center [231, 37] width 9 height 9
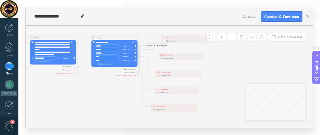
click at [232, 37] on button at bounding box center [231, 37] width 9 height 9
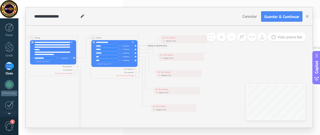
click at [232, 37] on button at bounding box center [231, 37] width 9 height 9
click at [232, 36] on button at bounding box center [231, 37] width 9 height 9
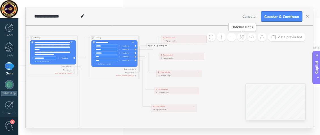
click at [241, 39] on icon at bounding box center [241, 37] width 5 height 5
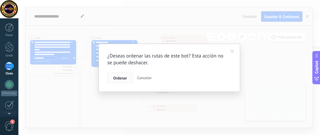
click at [121, 74] on button "Ordenar" at bounding box center [119, 78] width 25 height 11
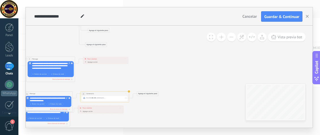
click at [155, 94] on div "Agrega el siguiente paso" at bounding box center [147, 94] width 21 height 4
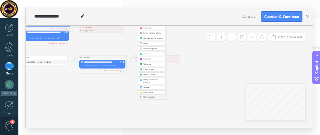
click at [142, 96] on span at bounding box center [140, 97] width 5 height 2
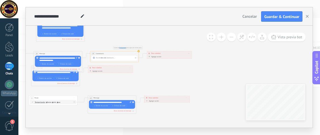
click at [102, 54] on span "Comentario" at bounding box center [100, 54] width 8 height 2
click at [135, 54] on icon at bounding box center [135, 54] width 1 height 0
click at [142, 69] on div "Borrar" at bounding box center [146, 70] width 24 height 4
click at [101, 61] on div "Agrega el siguiente paso" at bounding box center [100, 62] width 21 height 4
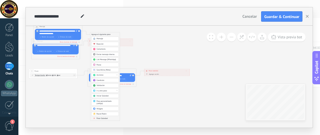
click at [100, 118] on span "Parar Salesbot" at bounding box center [101, 119] width 11 height 2
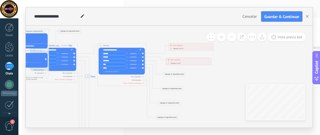
click at [173, 74] on div "Agrega el siguiente paso" at bounding box center [173, 75] width 21 height 4
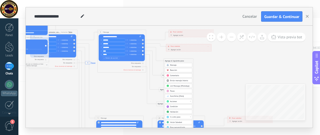
click at [175, 64] on span "Mensaje" at bounding box center [173, 65] width 7 height 2
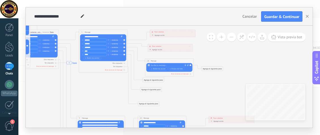
click at [171, 65] on div at bounding box center [168, 65] width 36 height 3
drag, startPoint x: 150, startPoint y: 66, endPoint x: 168, endPoint y: 69, distance: 18.4
click at [168, 69] on div "**********" at bounding box center [169, 66] width 38 height 5
copy div "**********"
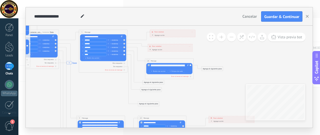
click at [148, 49] on div "Agregar acción" at bounding box center [155, 50] width 14 height 2
click at [148, 49] on button "Conversación marcada como cerrada" at bounding box center [162, 50] width 30 height 4
click at [162, 53] on span "Iniciar Salesbot" at bounding box center [161, 54] width 29 height 2
click at [191, 47] on div "**********" at bounding box center [169, 46] width 45 height 4
click at [189, 45] on div "**********" at bounding box center [169, 46] width 45 height 4
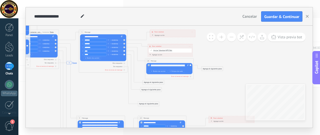
click at [189, 45] on div "**********" at bounding box center [169, 46] width 45 height 4
click at [192, 31] on div "**********" at bounding box center [172, 32] width 45 height 4
click at [148, 46] on div "**********" at bounding box center [169, 46] width 45 height 4
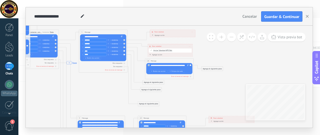
click at [171, 47] on div "**********" at bounding box center [169, 46] width 45 height 4
click at [158, 49] on div "Iniciar Salesbot Conversación marcada como cerrada Iniciar Salesbot Iniciar Sal…" at bounding box center [169, 51] width 43 height 4
click at [150, 49] on div "Iniciar Salesbot Conversación marcada como cerrada Iniciar Salesbot Iniciar Sal…" at bounding box center [169, 51] width 43 height 4
click at [150, 54] on div "Agregar acción Conversación marcada como cerrada Iniciar Salesbot Iniciar Sales…" at bounding box center [169, 55] width 43 height 3
click at [150, 55] on div "Agregar acción" at bounding box center [155, 55] width 14 height 2
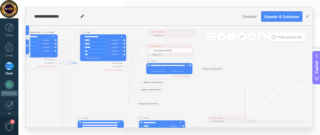
click at [150, 55] on button "Iniciar Salesbot" at bounding box center [162, 55] width 30 height 4
click at [189, 46] on span at bounding box center [189, 46] width 1 height 1
click at [195, 51] on div "Borrar" at bounding box center [194, 50] width 11 height 4
click at [193, 31] on div "**********" at bounding box center [172, 32] width 45 height 4
click at [192, 31] on span at bounding box center [191, 31] width 1 height 1
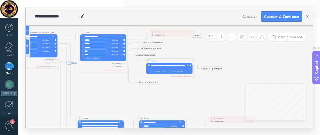
click at [198, 35] on div "Borrar" at bounding box center [196, 36] width 11 height 4
click at [204, 70] on div "Agrega el siguiente paso" at bounding box center [211, 69] width 21 height 4
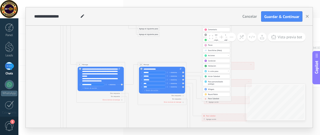
click at [209, 98] on span "Parar Salesbot" at bounding box center [213, 99] width 11 height 2
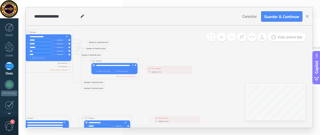
click at [95, 54] on div "Agrega el siguiente paso" at bounding box center [91, 55] width 21 height 4
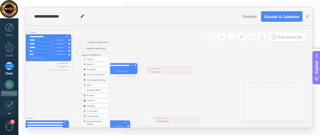
click at [94, 59] on div "Mensaje" at bounding box center [97, 59] width 20 height 3
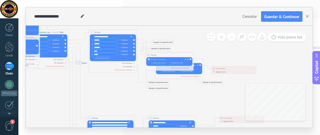
paste div
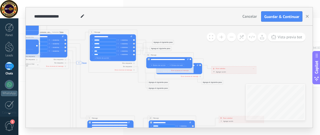
click at [158, 48] on div "Agrega el siguiente paso" at bounding box center [160, 49] width 21 height 4
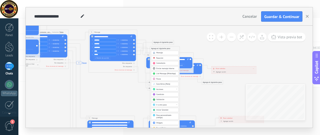
click at [159, 52] on span "Mensaje" at bounding box center [159, 53] width 7 height 2
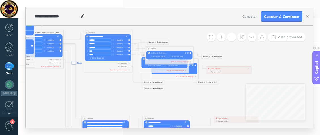
paste div
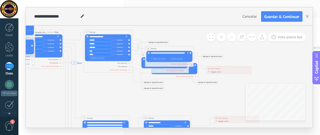
click at [164, 41] on div "Agrega el siguiente paso" at bounding box center [157, 43] width 21 height 4
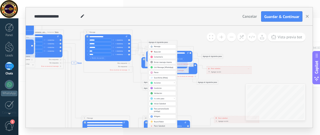
click at [160, 47] on span "Mensaje" at bounding box center [157, 47] width 7 height 2
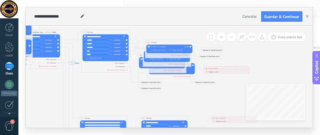
paste div
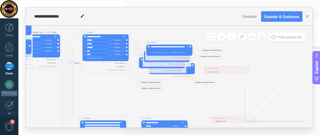
click at [204, 49] on div "Agrega el siguiente paso" at bounding box center [211, 50] width 21 height 4
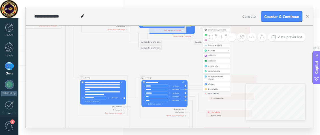
click at [208, 93] on span "Parar Salesbot" at bounding box center [213, 94] width 11 height 2
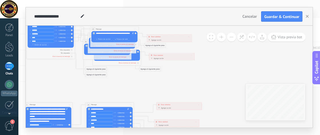
click at [154, 46] on div "Agrega el siguiente paso" at bounding box center [154, 46] width 21 height 4
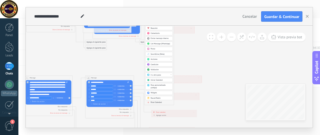
click at [150, 102] on span at bounding box center [148, 103] width 5 height 2
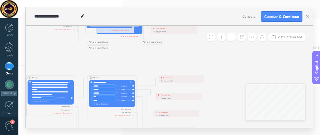
click at [192, 56] on icon "4 Pause" at bounding box center [67, 130] width 393 height 430
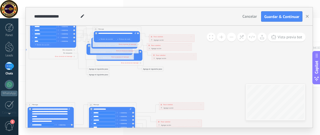
click at [146, 70] on div "Agrega el siguiente paso" at bounding box center [152, 69] width 21 height 4
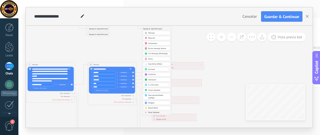
click at [150, 112] on span "Parar Salesbot" at bounding box center [153, 113] width 11 height 2
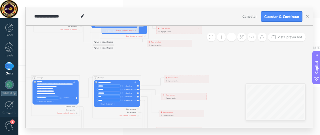
scroll to position [28, 0]
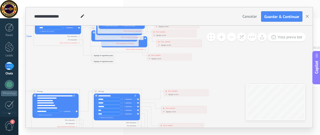
click at [101, 56] on div "Agrega el siguiente paso" at bounding box center [102, 56] width 21 height 4
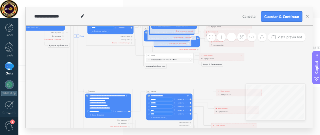
click at [151, 66] on div "Agrega el siguiente paso" at bounding box center [155, 67] width 21 height 4
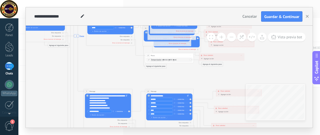
click at [148, 54] on div "23 Pausa ***** Iniciar vista previa aquí Cambiar nombre Duplicar [GEOGRAPHIC_DA…" at bounding box center [169, 55] width 48 height 5
click at [190, 55] on span "Iniciar vista previa aquí Cambiar nombre Duplicar [GEOGRAPHIC_DATA]" at bounding box center [190, 55] width 4 height 3
click at [199, 72] on div "Borrar" at bounding box center [201, 72] width 24 height 4
click at [152, 55] on div "Agrega el siguiente paso" at bounding box center [153, 56] width 21 height 4
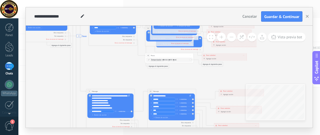
click at [191, 56] on icon at bounding box center [189, 56] width 1 height 0
click at [195, 72] on div "Borrar" at bounding box center [201, 72] width 24 height 4
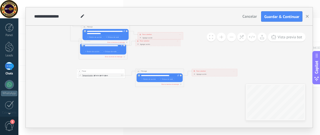
click at [242, 38] on icon at bounding box center [241, 37] width 5 height 5
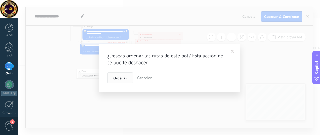
click at [120, 74] on button "Ordenar" at bounding box center [119, 78] width 25 height 11
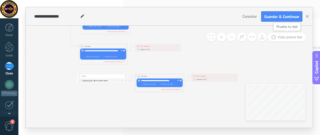
click at [283, 37] on span "Vista previa bot" at bounding box center [289, 37] width 25 height 5
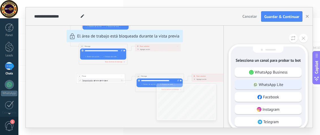
click at [288, 85] on div "WhatsApp Lite" at bounding box center [267, 85] width 67 height 10
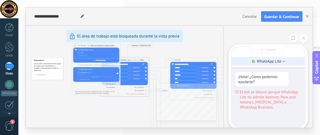
click at [281, 63] on li "WhatsApp Lite" at bounding box center [268, 61] width 74 height 8
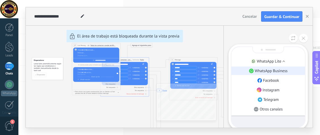
click at [275, 71] on p "WhatsApp Business" at bounding box center [271, 70] width 33 height 5
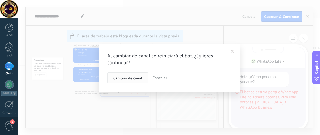
click at [138, 77] on span "Cambiar de canal" at bounding box center [127, 78] width 29 height 4
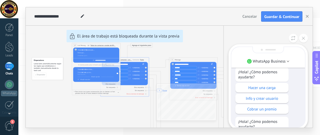
scroll to position [-29, 0]
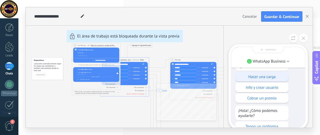
click at [250, 80] on div "Hacer una carga" at bounding box center [261, 77] width 53 height 10
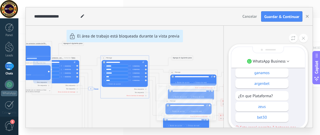
scroll to position [0, 0]
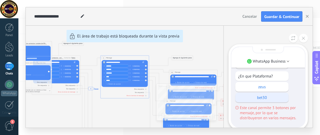
click at [262, 102] on div "bet30" at bounding box center [261, 98] width 53 height 10
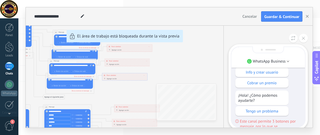
scroll to position [-198, 0]
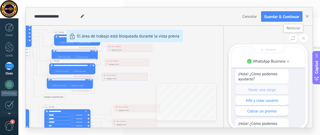
click at [290, 42] on button at bounding box center [292, 38] width 9 height 9
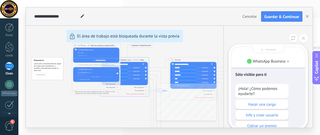
scroll to position [-28, 0]
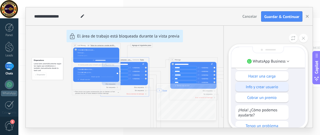
click at [267, 88] on p "Info y crear usuario" at bounding box center [262, 87] width 48 height 5
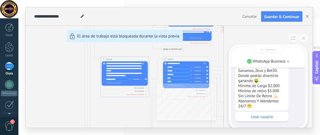
scroll to position [0, 0]
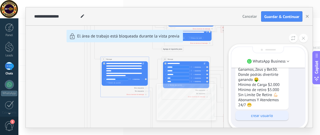
click at [274, 113] on p "crear usuario" at bounding box center [262, 115] width 48 height 5
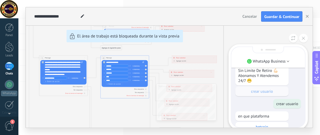
scroll to position [-57, 0]
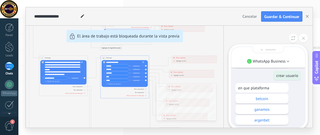
click at [117, 62] on div "**********" at bounding box center [169, 67] width 286 height 121
click at [304, 38] on icon at bounding box center [302, 38] width 3 height 3
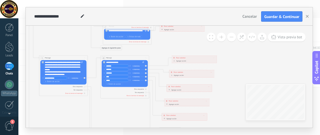
click at [122, 62] on div "**********" at bounding box center [125, 63] width 38 height 3
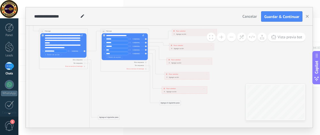
click at [133, 98] on icon "4 Pause" at bounding box center [80, 92] width 393 height 454
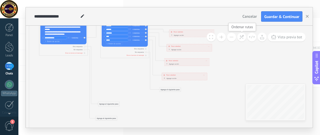
click at [244, 36] on button at bounding box center [241, 37] width 9 height 9
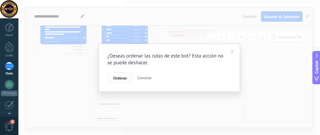
click at [109, 76] on button "Ordenar" at bounding box center [119, 78] width 25 height 11
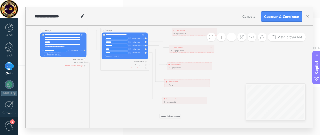
click at [82, 16] on use at bounding box center [82, 15] width 3 height 3
type input "**********"
click at [121, 107] on icon "4 Pause" at bounding box center [80, 79] width 393 height 456
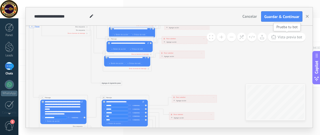
click at [301, 37] on span "Vista previa bot" at bounding box center [289, 37] width 25 height 5
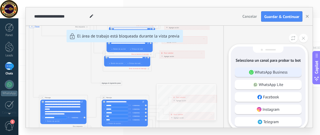
click at [256, 69] on div "WhatsApp Business" at bounding box center [267, 73] width 67 height 10
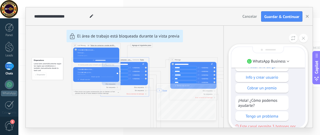
scroll to position [-29, 0]
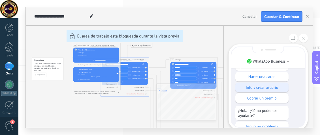
click at [264, 90] on div "Info y crear usuario" at bounding box center [261, 88] width 53 height 10
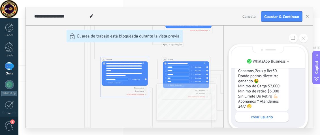
scroll to position [0, 0]
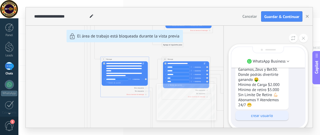
click at [268, 118] on p "crear usuario" at bounding box center [262, 115] width 48 height 5
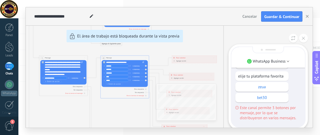
click at [113, 75] on div "**********" at bounding box center [169, 67] width 286 height 121
click at [108, 76] on div "**********" at bounding box center [169, 67] width 286 height 121
click at [305, 36] on button at bounding box center [303, 38] width 9 height 9
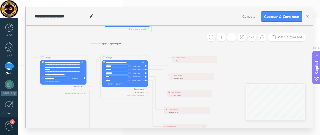
click at [113, 76] on input "****" at bounding box center [116, 77] width 23 height 3
type input "****"
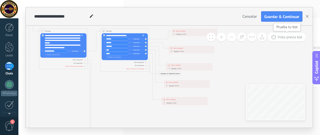
click at [295, 36] on span "Vista previa bot" at bounding box center [289, 37] width 25 height 5
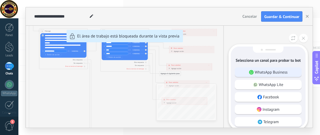
click at [266, 74] on p "WhatsApp Business" at bounding box center [271, 72] width 33 height 5
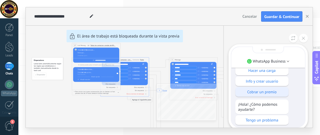
scroll to position [-28, 0]
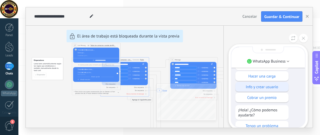
click at [267, 89] on p "Info y crear usuario" at bounding box center [262, 87] width 48 height 5
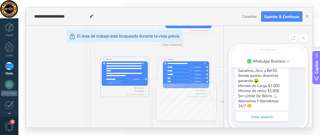
scroll to position [0, 0]
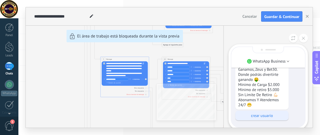
click at [252, 112] on div "crear usuario" at bounding box center [261, 116] width 53 height 10
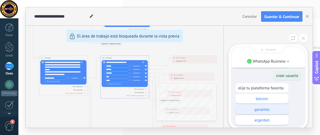
scroll to position [-28, 0]
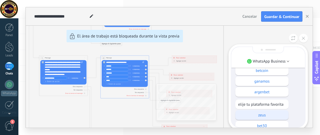
click at [253, 118] on p "zeus" at bounding box center [262, 115] width 48 height 5
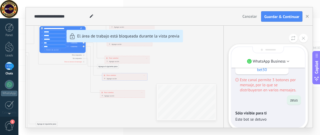
scroll to position [0, 0]
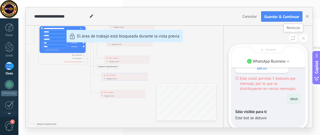
click at [294, 43] on button at bounding box center [292, 38] width 9 height 9
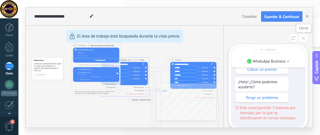
click at [302, 41] on button at bounding box center [303, 38] width 9 height 9
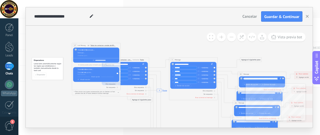
drag, startPoint x: 243, startPoint y: 77, endPoint x: 252, endPoint y: 81, distance: 9.6
click at [252, 81] on div "**********" at bounding box center [262, 80] width 38 height 5
drag, startPoint x: 243, startPoint y: 79, endPoint x: 255, endPoint y: 83, distance: 12.2
click at [255, 83] on div "**********" at bounding box center [262, 82] width 38 height 9
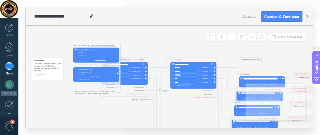
copy div "**********"
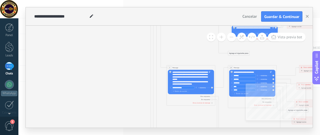
click at [222, 38] on button at bounding box center [221, 37] width 9 height 9
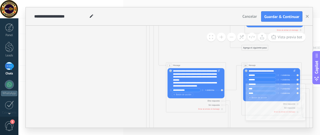
click at [222, 38] on button at bounding box center [221, 37] width 9 height 9
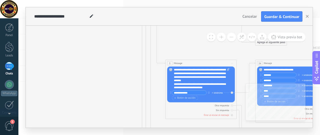
click at [232, 36] on button at bounding box center [231, 37] width 9 height 9
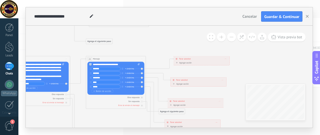
drag, startPoint x: 256, startPoint y: 54, endPoint x: 101, endPoint y: 48, distance: 155.7
click at [101, 48] on icon "4 Pause" at bounding box center [61, 119] width 485 height 562
click at [177, 62] on div "Agregar acción" at bounding box center [183, 63] width 17 height 2
click at [177, 62] on button "Conversación marcada como cerrada" at bounding box center [191, 63] width 37 height 5
click at [190, 64] on span "Conversación marcada como cerrada" at bounding box center [191, 63] width 36 height 3
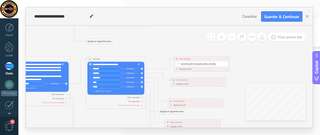
click at [214, 63] on span "Conversación marcada como cerrada" at bounding box center [197, 64] width 35 height 2
click at [214, 63] on button "Conversación marcada como cerrada" at bounding box center [197, 64] width 37 height 5
click at [195, 75] on icon "4 Pause" at bounding box center [61, 119] width 485 height 562
click at [226, 58] on div "**********" at bounding box center [201, 59] width 56 height 5
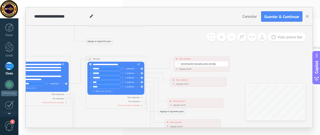
click at [236, 58] on icon "4 Pause" at bounding box center [61, 119] width 485 height 562
click at [190, 58] on span "Parar salesbot" at bounding box center [185, 59] width 12 height 3
click at [177, 58] on icon at bounding box center [177, 59] width 0 height 2
click at [227, 59] on div "**********" at bounding box center [203, 59] width 56 height 5
click at [226, 57] on div "**********" at bounding box center [203, 59] width 56 height 5
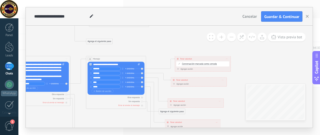
click at [224, 60] on div "**********" at bounding box center [203, 59] width 56 height 5
click at [223, 79] on div "**********" at bounding box center [199, 80] width 56 height 5
click at [223, 80] on span at bounding box center [222, 80] width 1 height 2
click at [225, 85] on div "Borrar" at bounding box center [227, 84] width 13 height 5
click at [227, 59] on div "**********" at bounding box center [203, 59] width 56 height 5
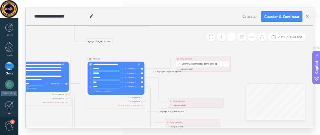
click at [226, 59] on span at bounding box center [226, 59] width 1 height 2
click at [233, 63] on div "Borrar" at bounding box center [231, 63] width 13 height 5
click at [220, 101] on span "Borrar" at bounding box center [220, 101] width 2 height 1
click at [224, 107] on div "Borrar" at bounding box center [224, 105] width 13 height 5
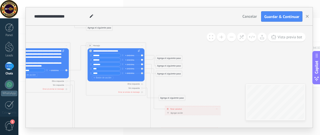
click at [216, 107] on div "**********" at bounding box center [193, 109] width 56 height 5
click at [217, 109] on icon at bounding box center [216, 109] width 1 height 0
click at [220, 115] on div "Borrar" at bounding box center [221, 113] width 13 height 5
click at [164, 57] on div "Agrega el siguiente paso" at bounding box center [169, 58] width 26 height 5
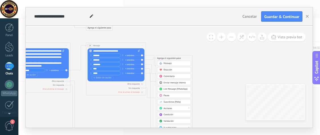
click at [181, 63] on div "Mensaje" at bounding box center [175, 63] width 25 height 3
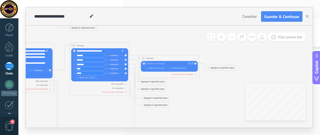
paste div
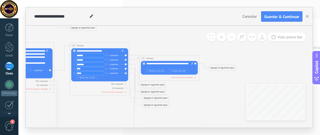
click at [154, 86] on div "Agrega el siguiente paso" at bounding box center [152, 85] width 26 height 5
click at [152, 89] on span "Mensaje" at bounding box center [151, 90] width 8 height 3
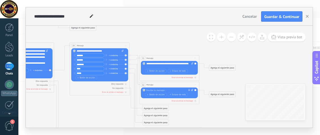
paste div
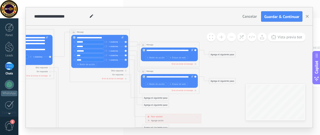
click at [161, 96] on div "Agrega el siguiente paso" at bounding box center [155, 98] width 26 height 5
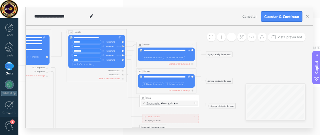
click at [158, 98] on div "39 Pausa ***** Iniciar vista previa aquí Cambiar nombre Duplicar Borrar" at bounding box center [168, 99] width 59 height 6
click at [156, 98] on div "39 Pausa ***** Iniciar vista previa aquí Cambiar nombre Duplicar Borrar" at bounding box center [168, 99] width 59 height 6
click at [213, 92] on icon "12 Message 4 Pause" at bounding box center [50, 86] width 500 height 550
click at [196, 97] on span "Iniciar vista previa aquí Cambiar nombre Duplicar [GEOGRAPHIC_DATA]" at bounding box center [195, 98] width 5 height 4
click at [198, 118] on div "Borrar" at bounding box center [209, 117] width 30 height 5
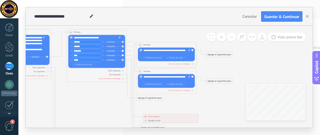
click at [152, 98] on div "Agrega el siguiente paso" at bounding box center [149, 98] width 26 height 5
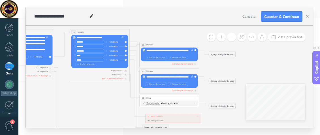
click at [195, 97] on span "Iniciar vista previa aquí Cambiar nombre Duplicar [GEOGRAPHIC_DATA]" at bounding box center [195, 98] width 5 height 4
click at [204, 117] on div "Borrar" at bounding box center [209, 117] width 30 height 5
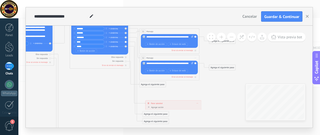
click at [199, 103] on div "**********" at bounding box center [173, 103] width 56 height 5
click at [197, 104] on span at bounding box center [197, 104] width 1 height 2
click at [201, 107] on div "Borrar" at bounding box center [202, 107] width 13 height 5
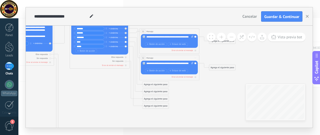
click at [148, 85] on div "Agrega el siguiente paso" at bounding box center [155, 84] width 26 height 5
click at [160, 92] on div "Mensaje" at bounding box center [161, 89] width 34 height 5
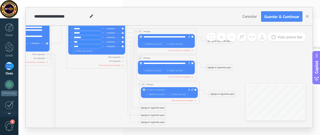
paste div
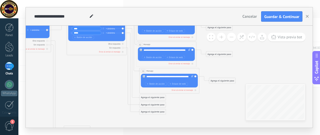
click at [153, 97] on div "Agrega el siguiente paso" at bounding box center [152, 98] width 26 height 5
click at [148, 102] on span "Mensaje" at bounding box center [151, 103] width 8 height 3
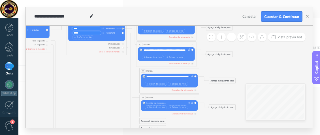
paste div
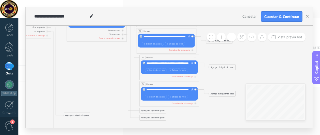
click at [148, 117] on div "Agrega el siguiente paso" at bounding box center [152, 118] width 26 height 5
click at [157, 122] on div "Mensaje" at bounding box center [159, 123] width 25 height 3
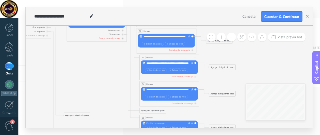
paste div
click at [224, 109] on icon "12 Message 4 Pause" at bounding box center [50, 46] width 500 height 550
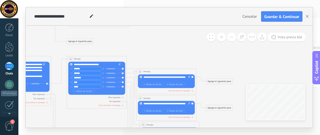
click at [224, 80] on div "Agrega el siguiente paso" at bounding box center [219, 81] width 26 height 5
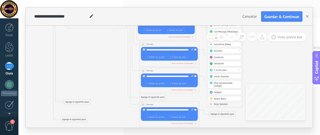
click at [223, 103] on span "Parar Salesbot" at bounding box center [221, 104] width 14 height 3
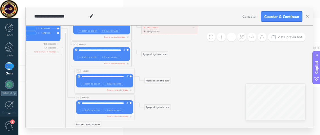
click at [160, 52] on div "Agrega el siguiente paso" at bounding box center [154, 54] width 26 height 5
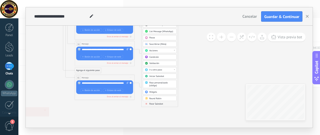
click at [156, 103] on span "Parar Salesbot" at bounding box center [156, 104] width 14 height 3
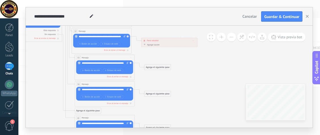
click at [149, 68] on div "Agrega el siguiente paso" at bounding box center [157, 67] width 26 height 5
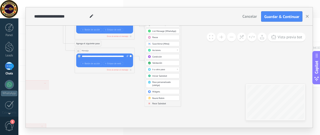
click at [160, 103] on span "Parar Salesbot" at bounding box center [159, 104] width 14 height 3
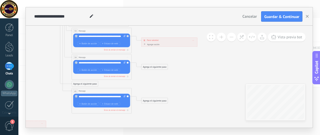
click at [143, 65] on div "Agrega el siguiente paso" at bounding box center [154, 67] width 26 height 5
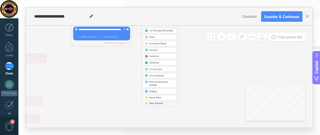
click at [161, 102] on span "Parar Salesbot" at bounding box center [156, 103] width 14 height 3
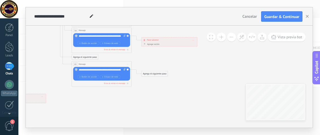
click at [152, 72] on div "Agrega el siguiente paso" at bounding box center [154, 74] width 26 height 5
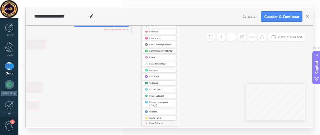
click at [154, 122] on span "Parar Salesbot" at bounding box center [156, 123] width 14 height 3
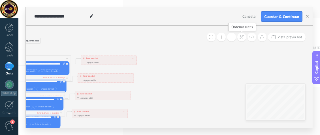
click at [241, 37] on icon at bounding box center [241, 37] width 5 height 5
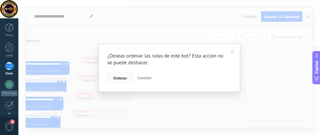
click at [122, 74] on button "Ordenar" at bounding box center [119, 78] width 25 height 11
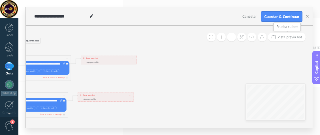
click at [294, 37] on span "Vista previa bot" at bounding box center [289, 37] width 25 height 5
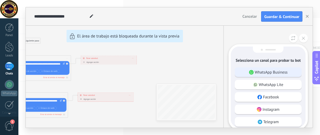
click at [270, 76] on div "WhatsApp Business" at bounding box center [267, 73] width 67 height 10
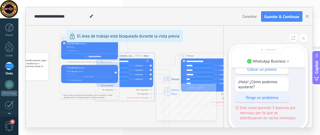
scroll to position [-28, 0]
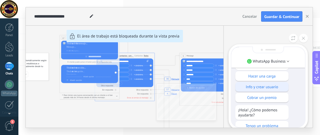
click at [266, 89] on p "Info y crear usuario" at bounding box center [262, 87] width 48 height 5
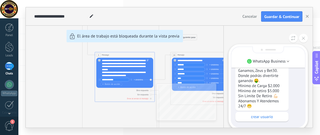
scroll to position [0, 0]
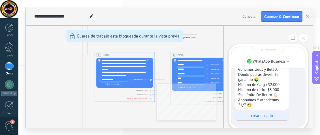
click at [261, 116] on p "crear usuario" at bounding box center [262, 115] width 48 height 5
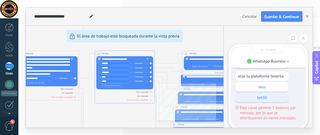
click at [271, 99] on p "bet30" at bounding box center [262, 97] width 48 height 5
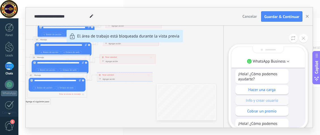
scroll to position [-300, 0]
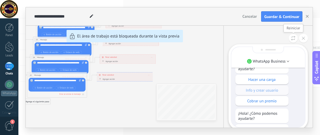
click at [296, 38] on button at bounding box center [292, 38] width 9 height 9
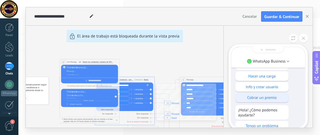
click at [260, 98] on p "Cobrar un premio" at bounding box center [262, 97] width 48 height 5
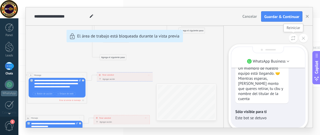
click at [294, 41] on button at bounding box center [292, 38] width 9 height 9
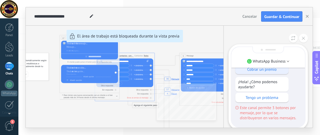
click at [257, 99] on p "Tengo un problema" at bounding box center [262, 97] width 48 height 5
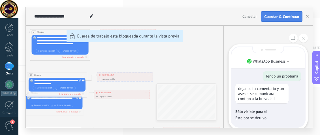
click at [284, 14] on button "Guardar & Continuar" at bounding box center [281, 16] width 41 height 11
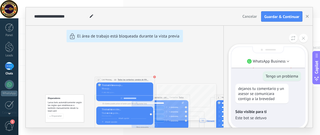
click at [154, 77] on div "**********" at bounding box center [169, 67] width 286 height 121
click at [307, 34] on div at bounding box center [267, 38] width 79 height 9
click at [305, 36] on button at bounding box center [303, 38] width 9 height 9
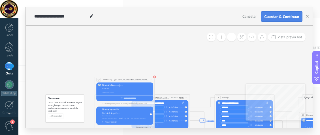
click at [283, 16] on span "Guardar & Continuar" at bounding box center [281, 17] width 35 height 4
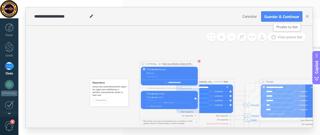
click at [283, 35] on button "Vista previa bot" at bounding box center [287, 37] width 38 height 9
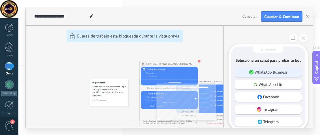
click at [267, 72] on p "WhatsApp Business" at bounding box center [271, 72] width 33 height 5
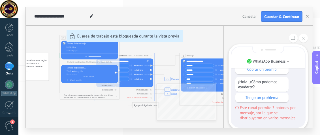
scroll to position [-57, 0]
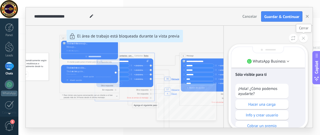
click at [302, 41] on button at bounding box center [303, 38] width 9 height 9
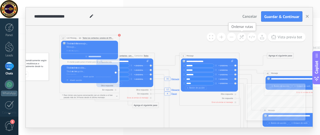
click at [242, 39] on icon at bounding box center [241, 37] width 5 height 5
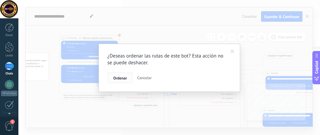
click at [121, 80] on span "Ordenar" at bounding box center [120, 78] width 14 height 4
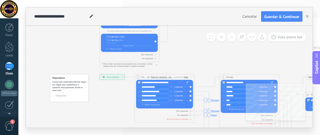
drag, startPoint x: 61, startPoint y: 107, endPoint x: 101, endPoint y: 101, distance: 40.3
click at [56, 96] on span "Disparador" at bounding box center [61, 96] width 10 height 2
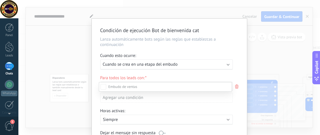
click at [225, 64] on div at bounding box center [168, 67] width 301 height 135
click at [225, 64] on div "Ejecutar: Cuando se crea en una etapa del embudo" at bounding box center [166, 65] width 132 height 10
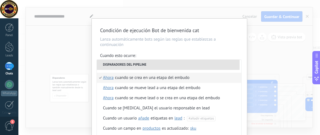
click at [225, 64] on li "Disparadores del pipeline" at bounding box center [168, 65] width 143 height 10
click at [65, 54] on div "Condición de ejecución Bot de bienvenida cat Lanza automáticamente bots según l…" at bounding box center [168, 67] width 301 height 135
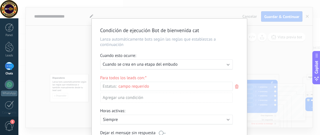
click at [0, 0] on div "Incoming leads Contacto inicial Negociación Debate contractual Discusión de con…" at bounding box center [0, 0] width 0 height 0
click at [0, 0] on div "Contacto inicial" at bounding box center [0, 0] width 0 height 0
click at [62, 57] on div at bounding box center [168, 67] width 301 height 135
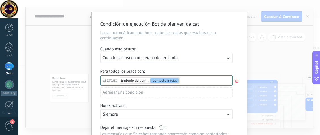
scroll to position [0, 0]
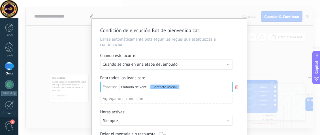
click at [163, 64] on span "Cuando se crea en una etapa del embudo" at bounding box center [140, 64] width 75 height 5
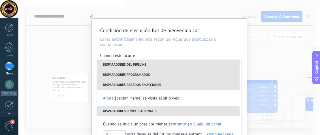
click at [48, 56] on div "**********" at bounding box center [168, 67] width 301 height 135
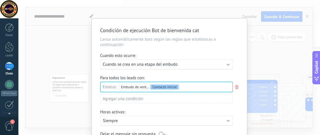
click at [46, 48] on div "Condición de ejecución Bot de bienvenida cat Lanza automáticamente bots según l…" at bounding box center [168, 67] width 301 height 135
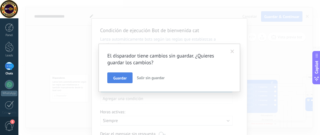
click at [127, 80] on button "Guardar" at bounding box center [119, 78] width 25 height 11
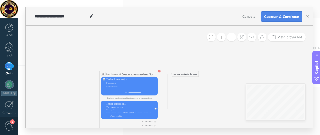
click at [285, 16] on span "Guardar & Continuar" at bounding box center [281, 17] width 35 height 4
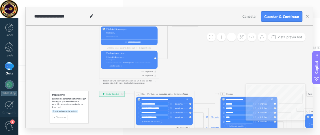
click at [10, 75] on div "Chats" at bounding box center [9, 74] width 16 height 4
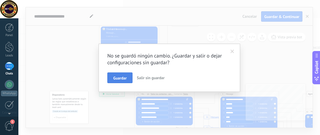
click at [126, 75] on button "Guardar" at bounding box center [119, 78] width 25 height 11
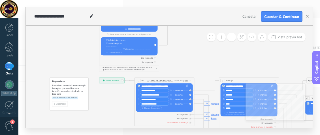
click at [157, 68] on button "button" at bounding box center [156, 69] width 1 height 2
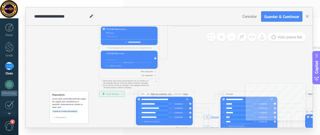
click at [120, 57] on div at bounding box center [128, 57] width 44 height 3
click at [130, 52] on div "Añadir opción Añadir sección" at bounding box center [129, 60] width 57 height 18
click at [122, 53] on div at bounding box center [128, 53] width 44 height 3
click at [126, 60] on div at bounding box center [128, 60] width 44 height 2
click at [126, 57] on div at bounding box center [128, 57] width 44 height 3
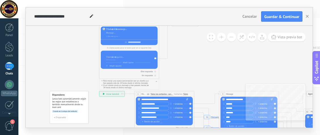
click at [126, 55] on div at bounding box center [128, 53] width 44 height 3
click at [119, 33] on div at bounding box center [131, 33] width 50 height 3
click at [122, 54] on div at bounding box center [128, 53] width 44 height 3
click at [122, 57] on div at bounding box center [128, 57] width 44 height 3
click at [122, 33] on div "**********" at bounding box center [131, 33] width 51 height 3
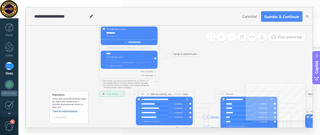
click at [107, 34] on div "**********" at bounding box center [131, 33] width 51 height 3
click at [123, 34] on div "**********" at bounding box center [131, 33] width 51 height 3
click at [110, 58] on div at bounding box center [128, 57] width 44 height 3
click at [115, 54] on div "*****" at bounding box center [128, 53] width 44 height 3
click at [114, 60] on div at bounding box center [128, 60] width 44 height 2
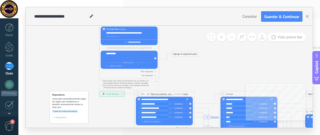
click at [111, 53] on div "**********" at bounding box center [128, 53] width 44 height 3
click at [115, 53] on div "**********" at bounding box center [128, 53] width 44 height 3
click at [120, 67] on span "Añadir sección" at bounding box center [115, 66] width 12 height 3
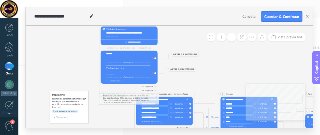
click at [132, 73] on div at bounding box center [128, 72] width 44 height 3
click at [130, 70] on div at bounding box center [128, 68] width 44 height 3
click at [106, 55] on div "*******" at bounding box center [128, 53] width 44 height 3
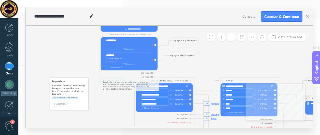
click at [242, 40] on button at bounding box center [241, 37] width 9 height 9
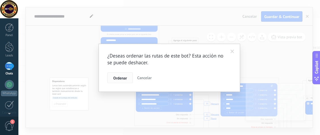
click at [113, 81] on button "Ordenar" at bounding box center [119, 78] width 25 height 11
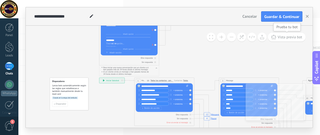
click at [275, 39] on icon at bounding box center [273, 37] width 5 height 4
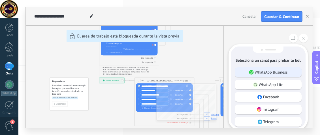
click at [271, 76] on div "WhatsApp Business" at bounding box center [267, 73] width 67 height 10
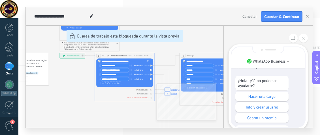
scroll to position [-57, 0]
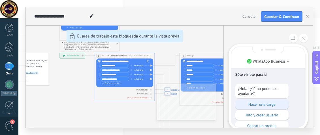
click at [258, 109] on div "Hacer una carga" at bounding box center [261, 105] width 53 height 10
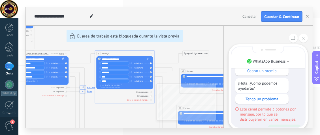
scroll to position [-110, 0]
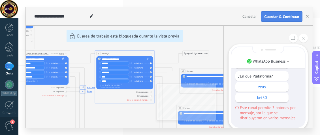
click at [298, 16] on span "Guardar & Continuar" at bounding box center [281, 17] width 35 height 4
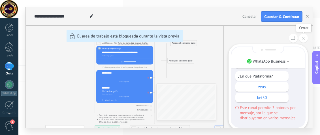
click at [299, 38] on button at bounding box center [303, 38] width 9 height 9
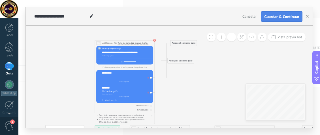
click at [295, 15] on span "Guardar & Continuar" at bounding box center [281, 17] width 35 height 4
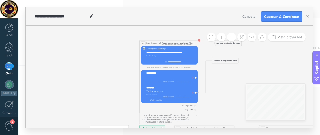
click at [59, 52] on div "**********" at bounding box center [169, 77] width 286 height 102
click at [8, 86] on div at bounding box center [9, 84] width 9 height 9
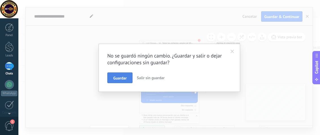
click at [123, 73] on button "Guardar" at bounding box center [119, 78] width 25 height 11
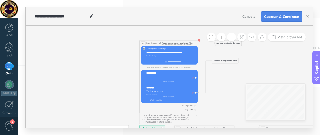
click at [269, 15] on span "Guardar & Continuar" at bounding box center [281, 17] width 35 height 4
click at [267, 18] on span "Guardar & Continuar" at bounding box center [281, 17] width 35 height 4
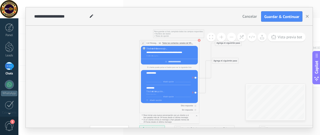
click at [200, 40] on icon at bounding box center [198, 40] width 3 height 3
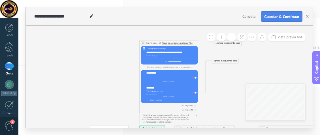
click at [288, 18] on span "Guardar & Continuar" at bounding box center [281, 17] width 35 height 4
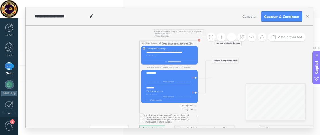
click at [230, 45] on div "Agrega el siguiente paso" at bounding box center [228, 43] width 26 height 5
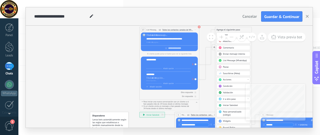
click at [239, 104] on div "Iniciar Salesbot" at bounding box center [235, 105] width 25 height 3
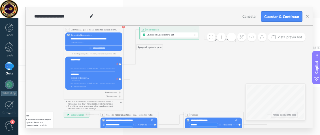
click at [150, 49] on div "Agrega el siguiente paso" at bounding box center [149, 47] width 26 height 5
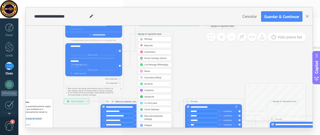
click at [150, 110] on span "Iniciar Salesbot" at bounding box center [151, 110] width 15 height 3
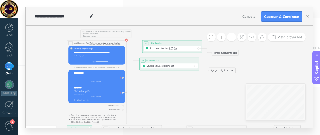
click at [222, 53] on div "Agrega el siguiente paso" at bounding box center [225, 53] width 26 height 5
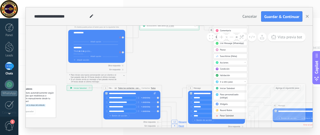
click at [240, 81] on div "Ir a otro paso" at bounding box center [232, 82] width 25 height 3
click at [238, 80] on div "1: Message" at bounding box center [230, 82] width 33 height 5
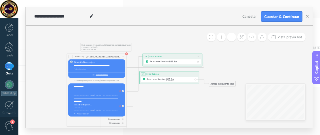
click at [217, 82] on div "Agrega el siguiente paso" at bounding box center [222, 84] width 26 height 5
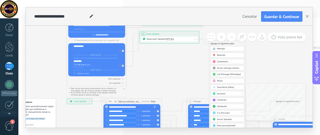
click at [229, 112] on span "Ir a otro paso" at bounding box center [223, 113] width 13 height 3
click at [229, 111] on div "1: Message" at bounding box center [226, 113] width 33 height 5
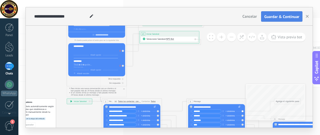
click at [285, 16] on span "Guardar & Continuar" at bounding box center [281, 17] width 35 height 4
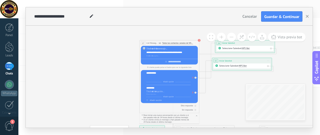
click at [157, 89] on div "*********" at bounding box center [168, 88] width 44 height 3
click at [171, 93] on div at bounding box center [168, 91] width 44 height 3
click at [169, 82] on span "Añadir opción" at bounding box center [168, 82] width 14 height 2
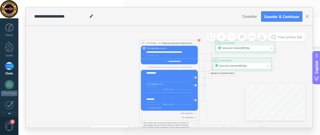
click at [192, 85] on icon at bounding box center [192, 86] width 1 height 2
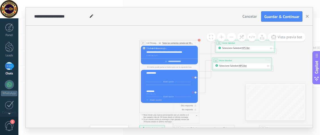
click at [159, 60] on div at bounding box center [169, 61] width 57 height 5
click at [167, 62] on div at bounding box center [169, 61] width 57 height 5
type input "********"
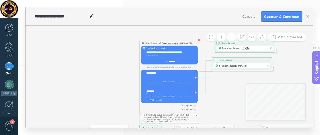
click at [281, 16] on span "Guardar & Continuar" at bounding box center [281, 17] width 35 height 4
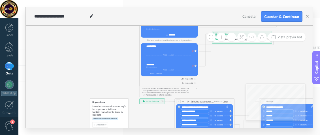
click at [195, 89] on div "Para iniciar una nueva conversación con un cliente o si han pasado más de 24 ho…" at bounding box center [169, 90] width 55 height 5
click at [196, 89] on icon "button" at bounding box center [196, 89] width 1 height 1
click at [196, 89] on button "button" at bounding box center [196, 90] width 1 height 2
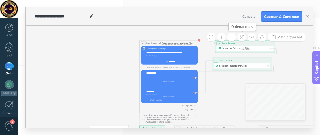
click at [242, 37] on use at bounding box center [242, 37] width 4 height 4
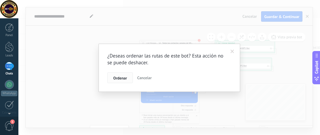
click at [118, 76] on span "Ordenar" at bounding box center [120, 78] width 14 height 4
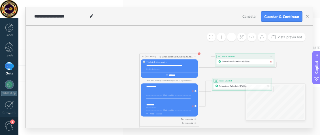
click at [271, 62] on div at bounding box center [271, 62] width 3 height 4
click at [238, 55] on div "**********" at bounding box center [244, 57] width 59 height 6
click at [271, 56] on span "Iniciar vista previa aquí Cambiar nombre Duplicar [GEOGRAPHIC_DATA]" at bounding box center [270, 57] width 5 height 4
click at [275, 75] on div "Borrar" at bounding box center [285, 76] width 30 height 5
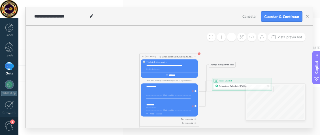
click at [268, 80] on span "Iniciar vista previa aquí Cambiar nombre Duplicar [GEOGRAPHIC_DATA]" at bounding box center [267, 81] width 5 height 4
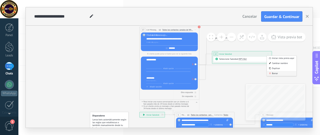
click at [274, 72] on div "Borrar" at bounding box center [281, 73] width 30 height 5
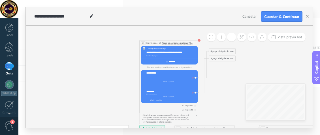
click at [227, 50] on div "Agrega el siguiente paso" at bounding box center [222, 51] width 26 height 5
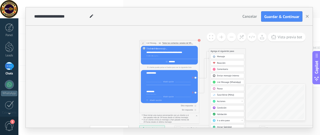
click at [230, 100] on div "Acciones" at bounding box center [229, 101] width 25 height 3
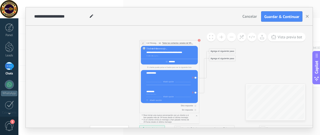
click at [214, 50] on div "Agrega el siguiente paso" at bounding box center [222, 51] width 26 height 5
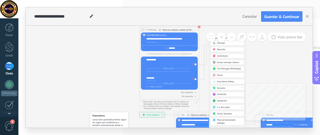
click at [228, 106] on span "Ir a otro paso" at bounding box center [223, 107] width 13 height 3
click at [227, 105] on div "1: Message" at bounding box center [226, 107] width 33 height 5
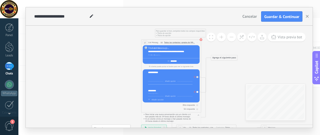
click at [200, 38] on span "Para guardar el bot, completa todos los campos requeridos: • Título de sección …" at bounding box center [180, 33] width 51 height 8
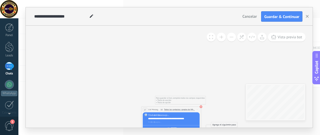
click at [230, 39] on button at bounding box center [231, 37] width 9 height 9
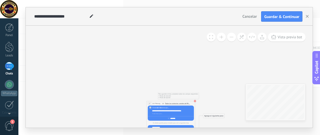
click at [230, 39] on button at bounding box center [231, 37] width 9 height 9
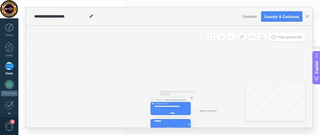
click at [230, 39] on button at bounding box center [231, 37] width 9 height 9
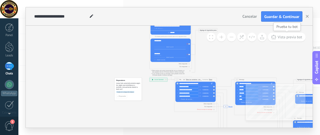
click at [278, 38] on span "Vista previa bot" at bounding box center [289, 37] width 25 height 5
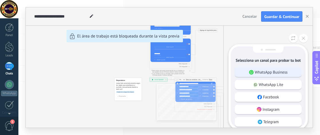
click at [275, 72] on p "WhatsApp Business" at bounding box center [271, 72] width 33 height 5
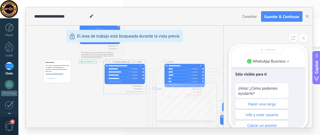
scroll to position [-57, 0]
click at [302, 40] on button at bounding box center [303, 38] width 9 height 9
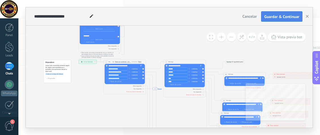
click at [285, 13] on button "Guardar & Continuar" at bounding box center [281, 16] width 41 height 11
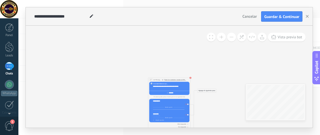
click at [158, 89] on div at bounding box center [171, 89] width 36 height 2
click at [169, 85] on div at bounding box center [171, 84] width 36 height 2
click at [184, 93] on div "********" at bounding box center [169, 92] width 40 height 3
click at [168, 92] on input "********" at bounding box center [171, 93] width 6 height 2
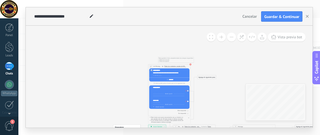
click at [213, 78] on div "Agrega el siguiente paso" at bounding box center [206, 77] width 19 height 3
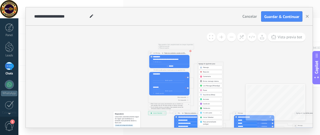
click at [210, 112] on span "Ir a otro paso" at bounding box center [207, 113] width 9 height 2
click at [210, 112] on div "1: Message" at bounding box center [209, 114] width 23 height 4
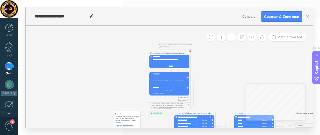
click at [288, 12] on button "Guardar & Continuar" at bounding box center [281, 16] width 41 height 11
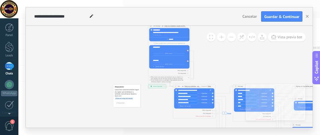
click at [187, 75] on div "Sin respuesta" at bounding box center [169, 74] width 40 height 2
click at [187, 70] on div at bounding box center [187, 70] width 1 height 1
click at [180, 70] on div "Otra respuesta" at bounding box center [181, 71] width 8 height 2
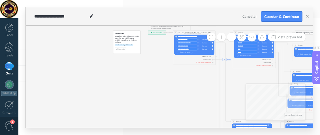
drag, startPoint x: 207, startPoint y: 130, endPoint x: 224, endPoint y: 129, distance: 17.0
click at [224, 129] on div "**********" at bounding box center [168, 67] width 301 height 135
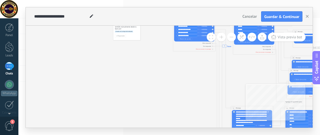
click at [234, 39] on button at bounding box center [231, 37] width 9 height 9
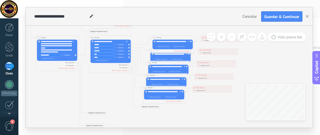
drag, startPoint x: 261, startPoint y: 75, endPoint x: 66, endPoint y: 4, distance: 207.0
click at [66, 4] on div "**********" at bounding box center [168, 67] width 301 height 135
click at [147, 106] on div "Agrega el siguiente paso" at bounding box center [150, 106] width 19 height 3
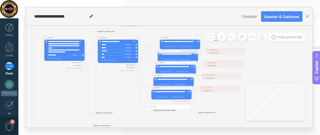
click at [189, 122] on icon "16 Mensaje 12 Message 4 Pause" at bounding box center [104, 45] width 393 height 425
click at [207, 113] on div "Agrega el siguiente paso" at bounding box center [206, 112] width 19 height 3
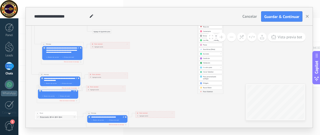
click at [207, 91] on span "Parar Salesbot" at bounding box center [208, 92] width 10 height 2
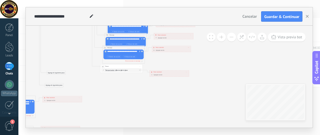
click at [61, 72] on div "Agrega el siguiente paso" at bounding box center [56, 72] width 19 height 3
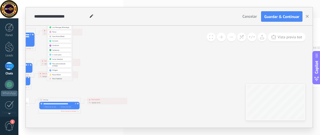
click at [62, 78] on div "Parar Salesbot" at bounding box center [61, 79] width 18 height 2
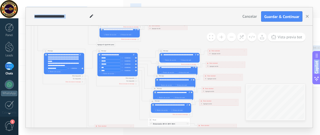
drag, startPoint x: 224, startPoint y: 111, endPoint x: 168, endPoint y: 138, distance: 61.6
click at [168, 135] on html ".abccls-1,.abccls-2{fill-rule:evenodd}.abccls-2{fill:#fff} .abfcls-1{fill:none}…" at bounding box center [160, 67] width 320 height 135
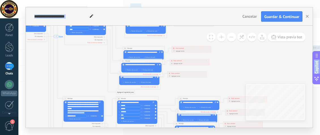
drag, startPoint x: 115, startPoint y: 97, endPoint x: 135, endPoint y: 145, distance: 51.6
click at [135, 135] on html ".abccls-1,.abccls-2{fill-rule:evenodd}.abccls-2{fill:#fff} .abfcls-1{fill:none}…" at bounding box center [160, 67] width 320 height 135
click at [118, 90] on div "Agrega el siguiente paso Mensaje Mensaje Mensaje Reacción Comentario Enviar men…" at bounding box center [125, 92] width 19 height 4
click at [118, 92] on div "Agrega el siguiente paso" at bounding box center [125, 92] width 19 height 3
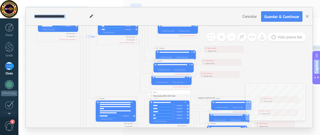
click at [201, 97] on div "Agrega el siguiente paso" at bounding box center [206, 98] width 19 height 3
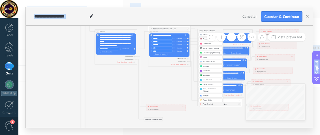
click at [204, 104] on span "Parar Salesbot" at bounding box center [208, 105] width 10 height 2
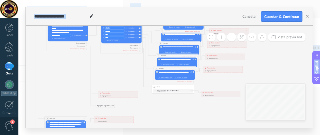
click at [104, 105] on div "Agrega el siguiente paso" at bounding box center [105, 106] width 19 height 3
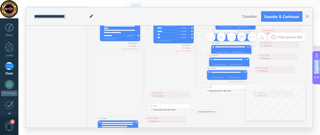
click at [214, 111] on div "Agrega el siguiente paso" at bounding box center [206, 111] width 19 height 3
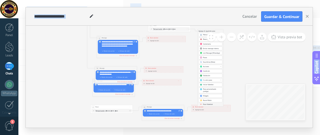
click at [210, 104] on span "Parar Salesbot" at bounding box center [208, 105] width 10 height 2
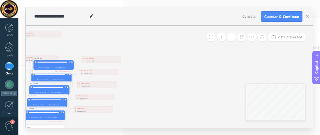
drag, startPoint x: 198, startPoint y: 48, endPoint x: 45, endPoint y: 48, distance: 152.7
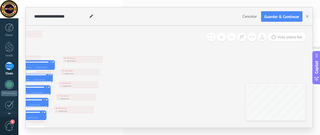
click at [209, 37] on button at bounding box center [210, 37] width 9 height 9
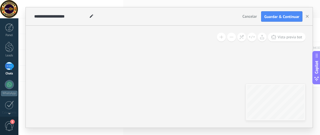
click at [227, 38] on button at bounding box center [231, 37] width 9 height 9
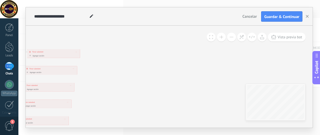
click at [227, 38] on button at bounding box center [231, 37] width 9 height 9
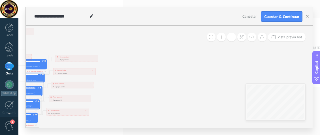
click at [229, 39] on button at bounding box center [231, 37] width 9 height 9
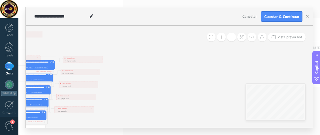
click at [229, 39] on button at bounding box center [231, 37] width 9 height 9
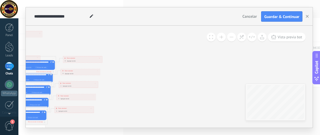
click at [229, 39] on button at bounding box center [231, 37] width 9 height 9
click at [242, 38] on icon at bounding box center [241, 37] width 5 height 5
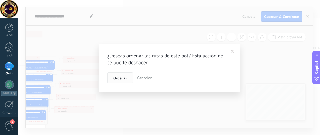
click at [124, 79] on span "Ordenar" at bounding box center [120, 78] width 14 height 4
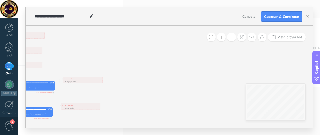
drag, startPoint x: 169, startPoint y: 77, endPoint x: 202, endPoint y: 61, distance: 37.6
click at [202, 61] on div "**********" at bounding box center [169, 77] width 286 height 102
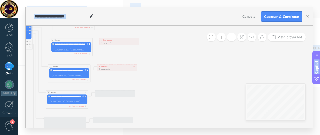
drag, startPoint x: 136, startPoint y: 59, endPoint x: 175, endPoint y: -6, distance: 76.0
click at [175, 0] on html ".abccls-1,.abccls-2{fill-rule:evenodd}.abccls-2{fill:#fff} .abfcls-1{fill:none}…" at bounding box center [160, 67] width 320 height 135
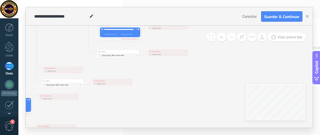
drag, startPoint x: 141, startPoint y: 120, endPoint x: 195, endPoint y: 26, distance: 108.3
click at [145, 115] on div "**********" at bounding box center [168, 67] width 301 height 135
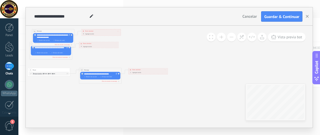
drag, startPoint x: 141, startPoint y: 112, endPoint x: 186, endPoint y: 16, distance: 105.4
click at [186, 16] on div "**********" at bounding box center [169, 67] width 286 height 121
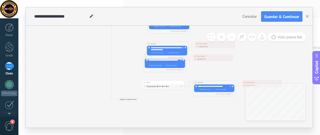
drag, startPoint x: 121, startPoint y: 105, endPoint x: 234, endPoint y: 118, distance: 114.4
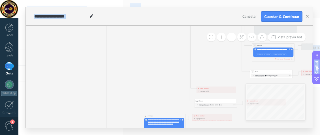
drag, startPoint x: 125, startPoint y: 42, endPoint x: 120, endPoint y: 145, distance: 103.1
click at [120, 135] on html ".abccls-1,.abccls-2{fill-rule:evenodd}.abccls-2{fill:#fff} .abfcls-1{fill:none}…" at bounding box center [160, 67] width 320 height 135
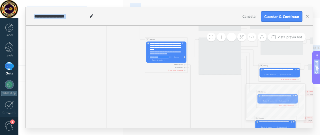
drag, startPoint x: 114, startPoint y: 46, endPoint x: 114, endPoint y: 145, distance: 99.0
click at [114, 135] on html ".abccls-1,.abccls-2{fill-rule:evenodd}.abccls-2{fill:#fff} .abfcls-1{fill:none}…" at bounding box center [160, 67] width 320 height 135
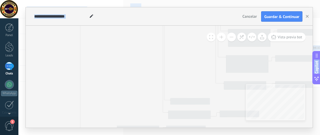
drag, startPoint x: 120, startPoint y: 59, endPoint x: 94, endPoint y: -34, distance: 96.9
click at [94, 0] on html ".abccls-1,.abccls-2{fill-rule:evenodd}.abccls-2{fill:#fff} .abfcls-1{fill:none}…" at bounding box center [160, 67] width 320 height 135
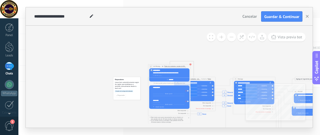
click at [121, 91] on span "Creado en la etapa del embudo" at bounding box center [124, 92] width 18 height 2
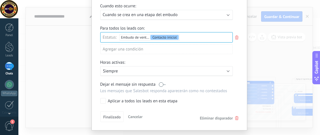
scroll to position [70, 0]
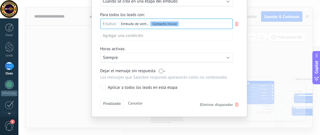
click at [104, 105] on span "Finalizado" at bounding box center [112, 104] width 18 height 4
click at [109, 102] on span "Finalizado" at bounding box center [112, 104] width 18 height 4
click at [113, 102] on span "Finalizado" at bounding box center [112, 104] width 18 height 4
click at [107, 102] on span "Finalizado" at bounding box center [112, 104] width 18 height 4
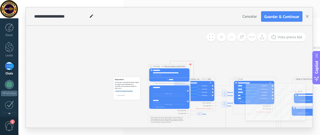
scroll to position [0, 0]
click at [154, 66] on span "List Message (WhatsApp)" at bounding box center [157, 67] width 8 height 2
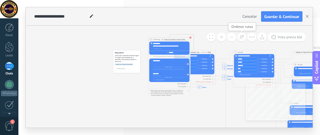
click at [243, 37] on icon at bounding box center [241, 37] width 5 height 5
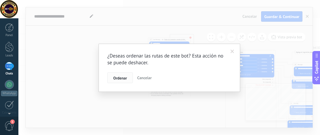
click at [126, 82] on button "Ordenar" at bounding box center [119, 78] width 25 height 11
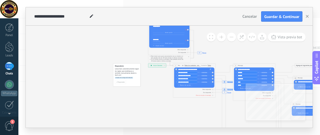
drag, startPoint x: 253, startPoint y: 133, endPoint x: 209, endPoint y: 125, distance: 44.6
click at [209, 125] on div "**********" at bounding box center [168, 67] width 301 height 135
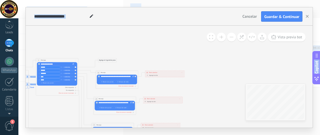
drag, startPoint x: 206, startPoint y: 120, endPoint x: 9, endPoint y: 115, distance: 196.9
click at [9, 115] on body ".abccls-1,.abccls-2{fill-rule:evenodd}.abccls-2{fill:#fff} .abfcls-1{fill:none}…" at bounding box center [160, 67] width 320 height 135
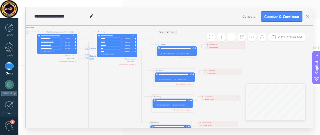
drag, startPoint x: 163, startPoint y: 57, endPoint x: 223, endPoint y: 29, distance: 66.3
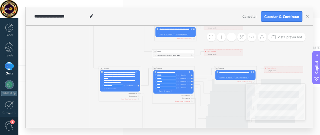
drag, startPoint x: 129, startPoint y: 98, endPoint x: 132, endPoint y: 0, distance: 98.2
click at [132, 0] on div "**********" at bounding box center [168, 67] width 301 height 135
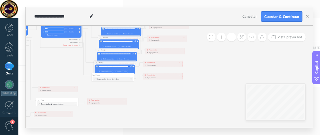
drag, startPoint x: 167, startPoint y: 116, endPoint x: 63, endPoint y: 61, distance: 118.5
click at [63, 61] on icon "1 Message 6 Message 16 Mensaje 1 Message 12 Message 4 Pause 65 Pausa" at bounding box center [47, 7] width 393 height 488
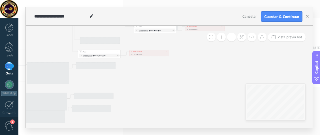
drag, startPoint x: 191, startPoint y: 104, endPoint x: 227, endPoint y: 55, distance: 61.1
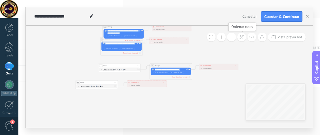
drag, startPoint x: 168, startPoint y: 106, endPoint x: 245, endPoint y: 39, distance: 101.7
click at [245, 39] on div "**********" at bounding box center [169, 77] width 286 height 102
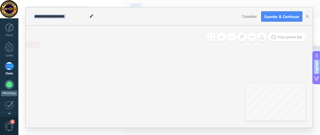
drag, startPoint x: 199, startPoint y: 103, endPoint x: 0, endPoint y: 80, distance: 199.8
click at [0, 80] on body ".abccls-1,.abccls-2{fill-rule:evenodd}.abccls-2{fill:#fff} .abfcls-1{fill:none}…" at bounding box center [160, 67] width 320 height 135
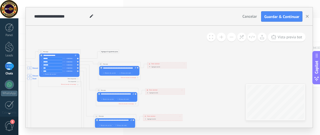
drag, startPoint x: 125, startPoint y: 51, endPoint x: 224, endPoint y: 121, distance: 120.9
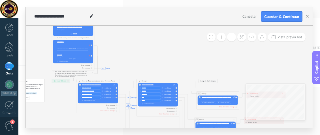
drag, startPoint x: 95, startPoint y: 31, endPoint x: 197, endPoint y: 60, distance: 105.7
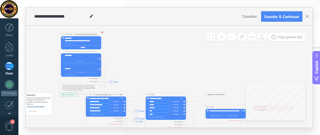
click at [80, 62] on span "Añadir opción" at bounding box center [81, 62] width 10 height 2
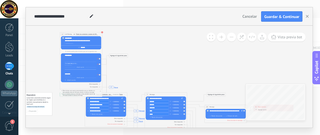
click at [97, 65] on icon at bounding box center [97, 64] width 1 height 1
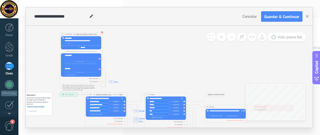
click at [97, 59] on icon at bounding box center [97, 58] width 1 height 1
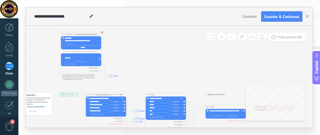
click at [99, 34] on span "Iniciar vista previa aquí Cambiar nombre Duplicar [GEOGRAPHIC_DATA]" at bounding box center [99, 34] width 3 height 3
click at [106, 48] on div "Borrar" at bounding box center [108, 48] width 21 height 4
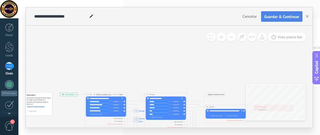
click at [281, 20] on button "Guardar & Continuar" at bounding box center [281, 16] width 41 height 11
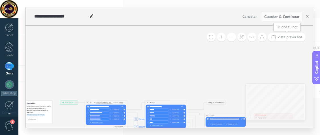
click at [283, 40] on button "Vista previa bot" at bounding box center [287, 37] width 38 height 9
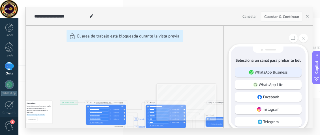
click at [273, 70] on div "WhatsApp Business" at bounding box center [267, 73] width 67 height 10
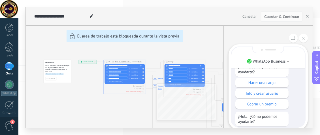
scroll to position [-57, 0]
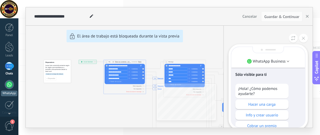
click at [12, 82] on div at bounding box center [9, 84] width 9 height 9
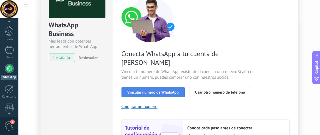
scroll to position [57, 0]
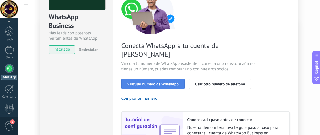
click at [159, 82] on span "Vincular número de WhatsApp" at bounding box center [152, 84] width 51 height 4
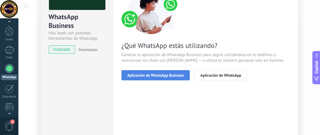
click at [167, 77] on button "Aplicación de WhatsApp Business" at bounding box center [155, 75] width 68 height 10
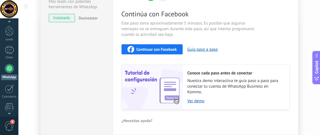
scroll to position [80, 0]
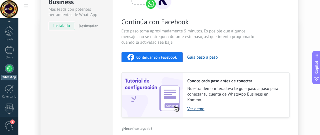
click at [197, 109] on link "Ver demo" at bounding box center [235, 109] width 96 height 5
click at [152, 56] on span "Continuar con Facebook" at bounding box center [156, 57] width 40 height 4
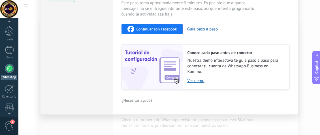
scroll to position [0, 0]
